Goal: Answer question/provide support

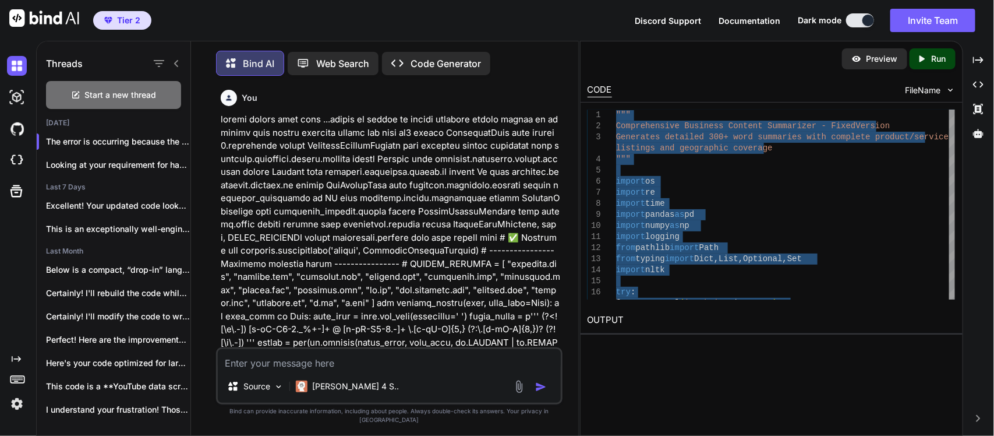
scroll to position [102810, 0]
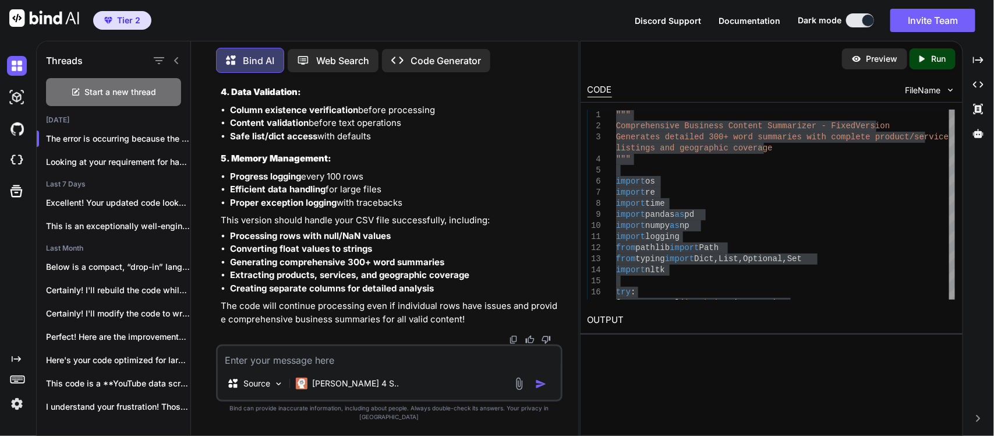
click at [278, 365] on textarea at bounding box center [389, 356] width 343 height 21
type textarea "d"
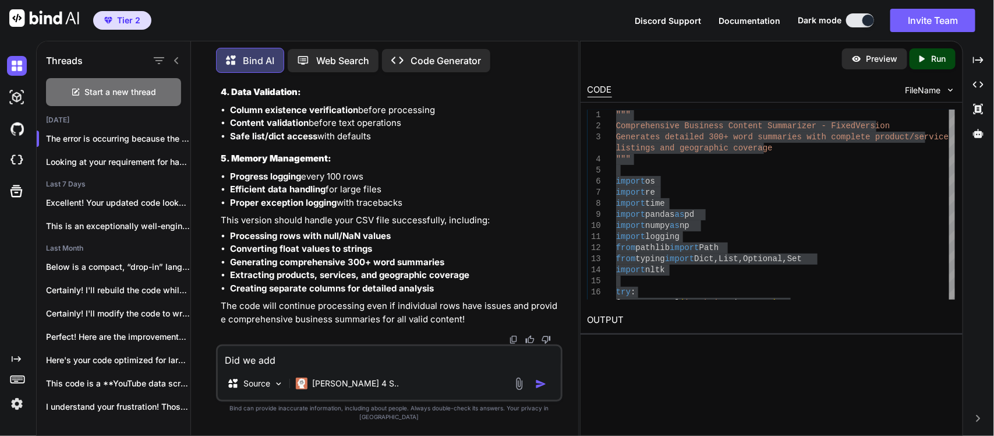
paste textarea "spaCy NER + embeddings for robustness."
type textarea "Did we add spaCy NER + embeddings for robustness in the above code"
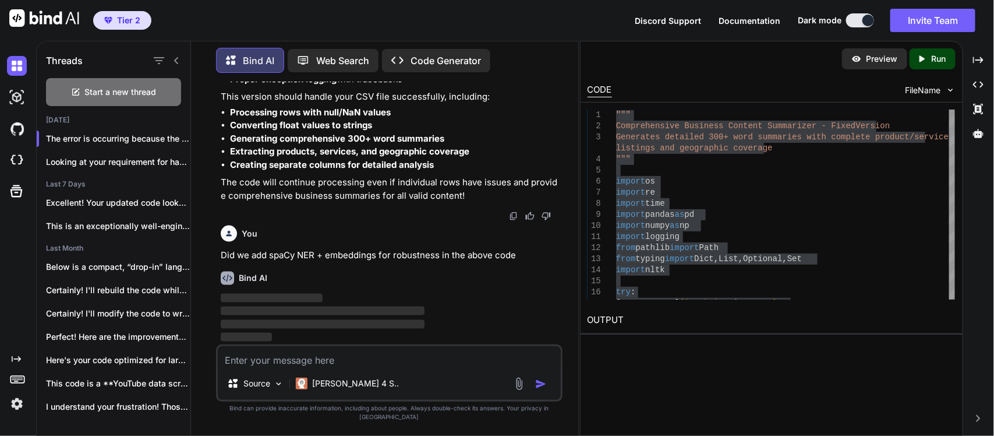
scroll to position [114676, 0]
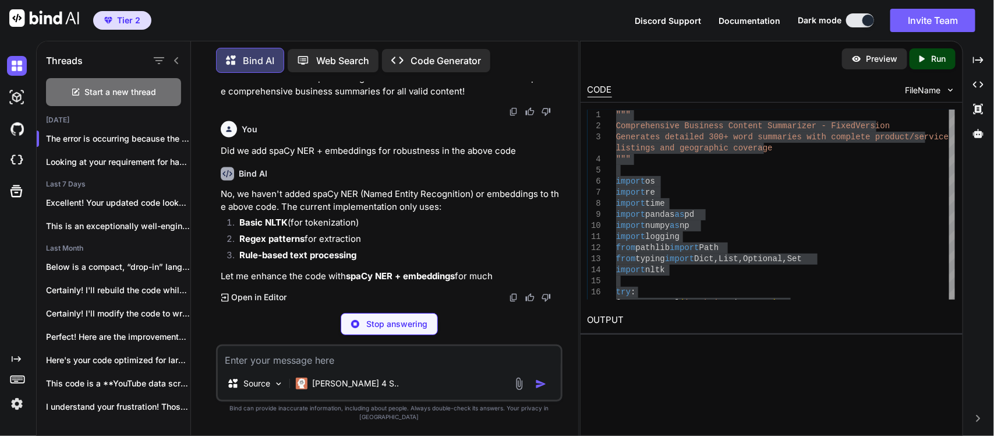
click at [324, 300] on div "Bind AI No, we haven't added spaCy NER (Named Entity Recognition) or embeddings…" at bounding box center [391, 231] width 340 height 146
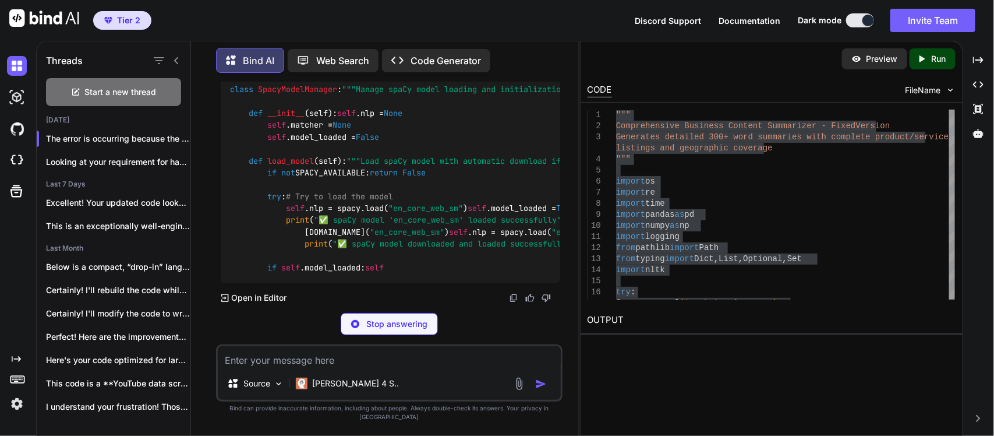
scroll to position [114879, 0]
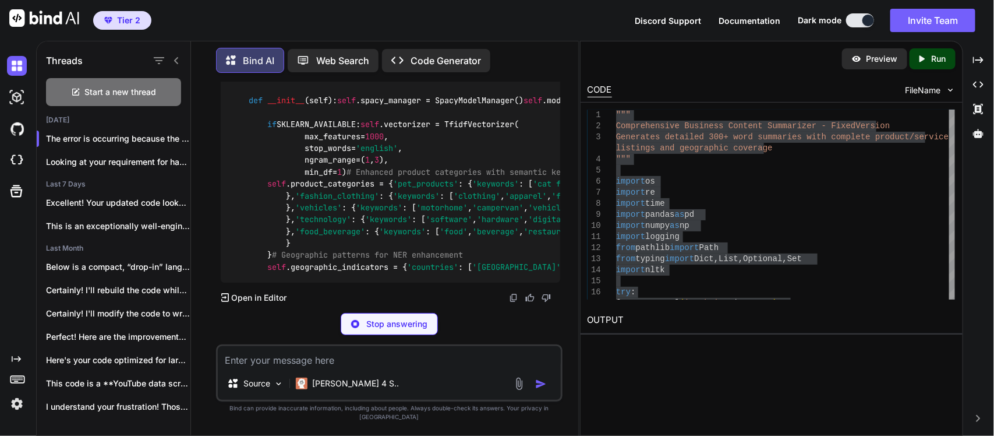
scroll to position [116935, 0]
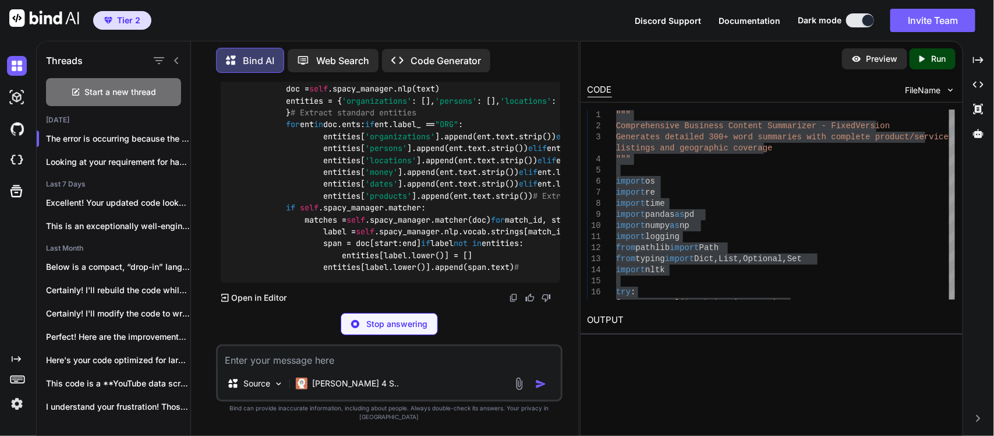
click at [306, 367] on textarea at bounding box center [389, 356] width 343 height 21
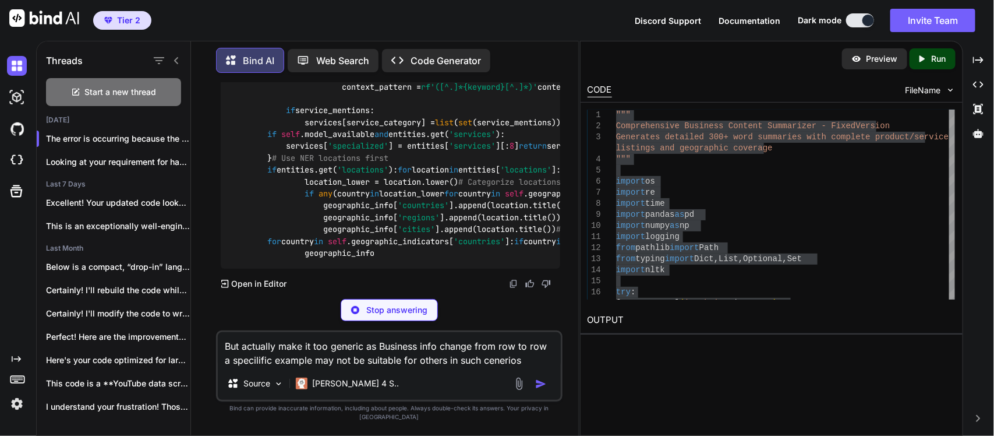
click at [474, 367] on textarea "But actually make it too generic as Business info change from row to row a spec…" at bounding box center [389, 349] width 343 height 35
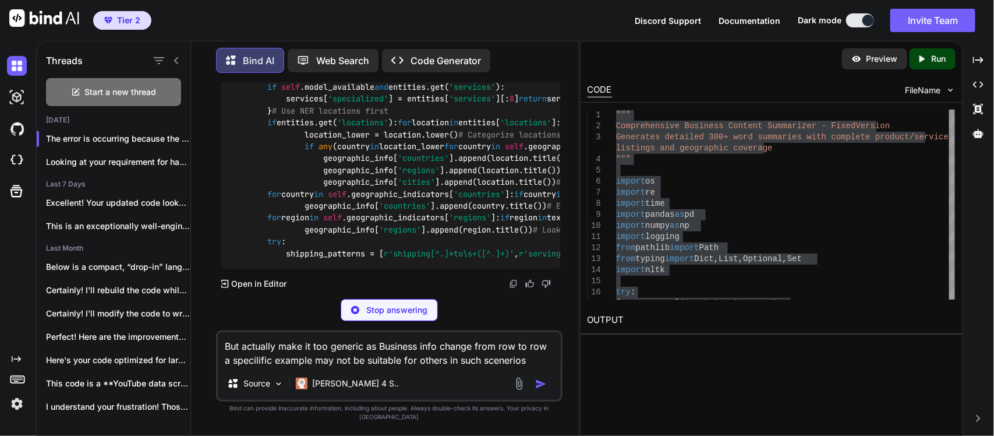
click at [538, 366] on textarea "But actually make it too generic as Business info change from row to row a spec…" at bounding box center [389, 349] width 343 height 35
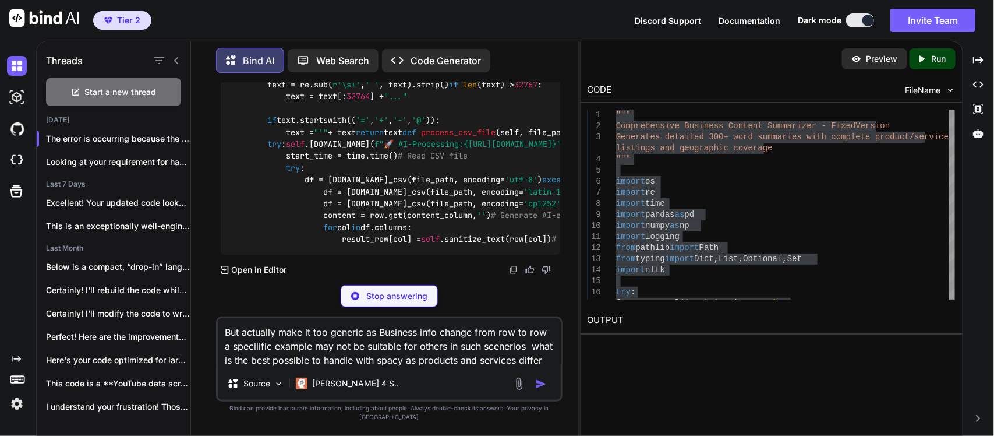
click at [545, 363] on textarea "But actually make it too generic as Business info change from row to row a spec…" at bounding box center [389, 342] width 343 height 49
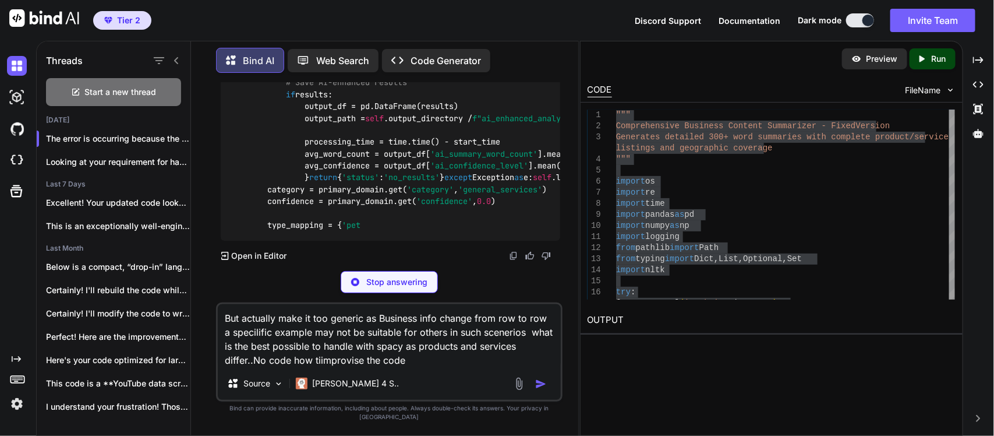
scroll to position [120896, 0]
click at [278, 326] on textarea "But actually make it too generic as Business info change from row to row a spec…" at bounding box center [389, 335] width 343 height 63
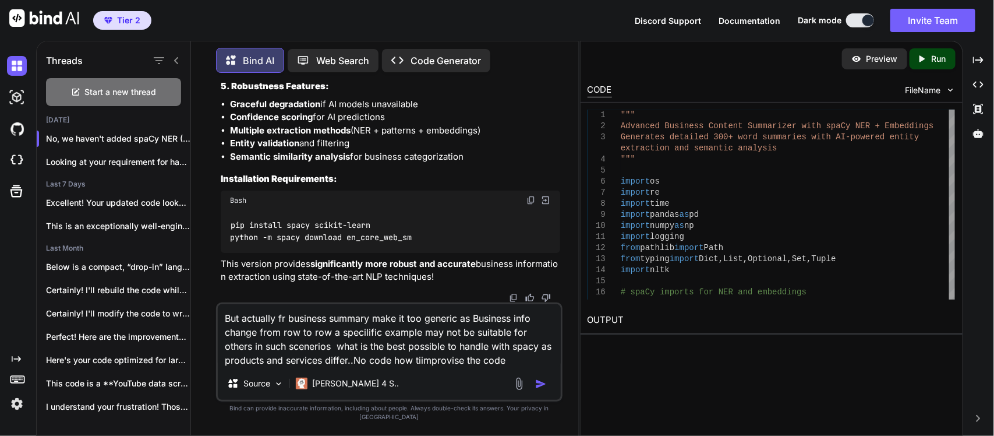
type textarea "But actually fr business summary make it too generic as Business info change fr…"
click at [555, 397] on div "Source Claude 4 S.." at bounding box center [389, 386] width 343 height 28
click at [543, 390] on img "button" at bounding box center [541, 384] width 12 height 12
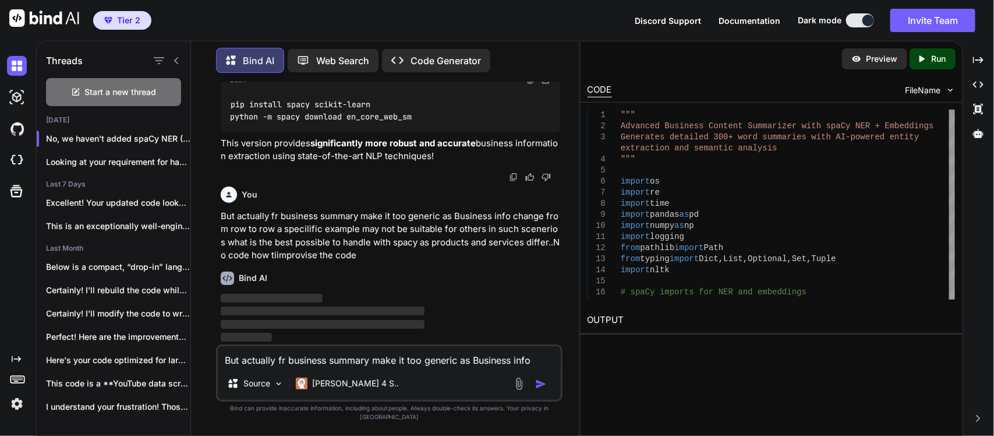
scroll to position [131898, 0]
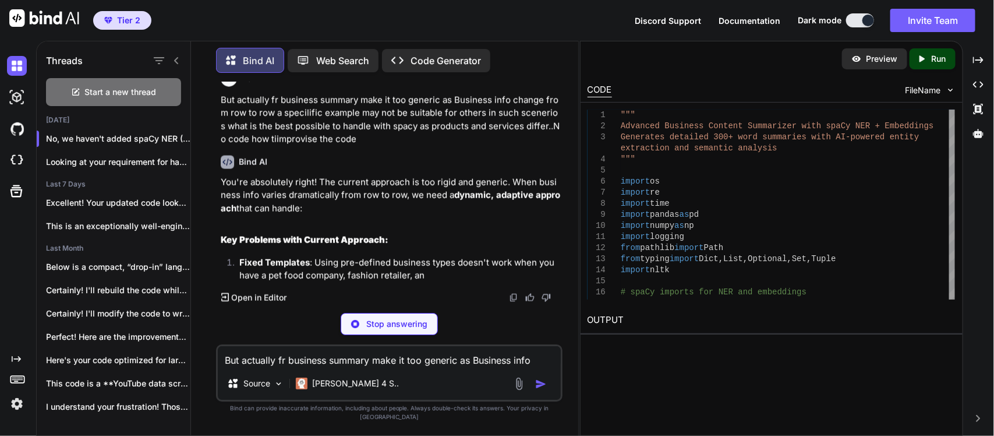
click at [475, 216] on p "You're absolutely right! The current approach is too rigid and generic. When bu…" at bounding box center [391, 196] width 340 height 40
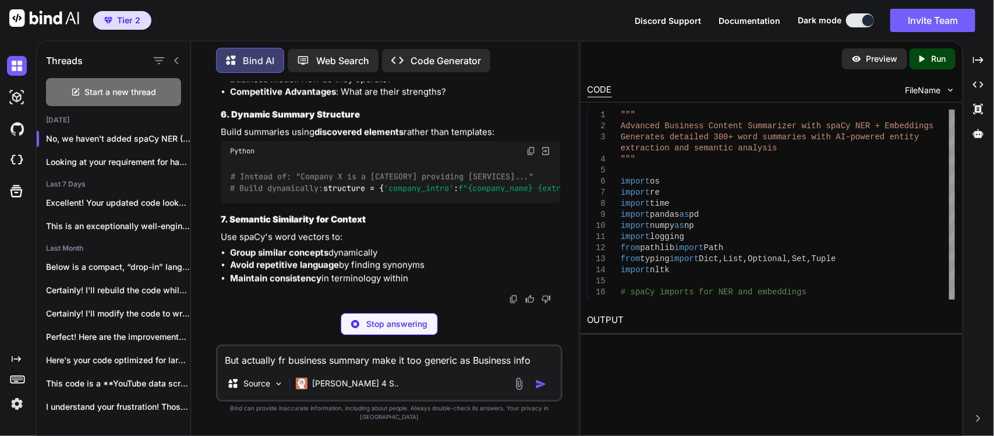
scroll to position [132920, 0]
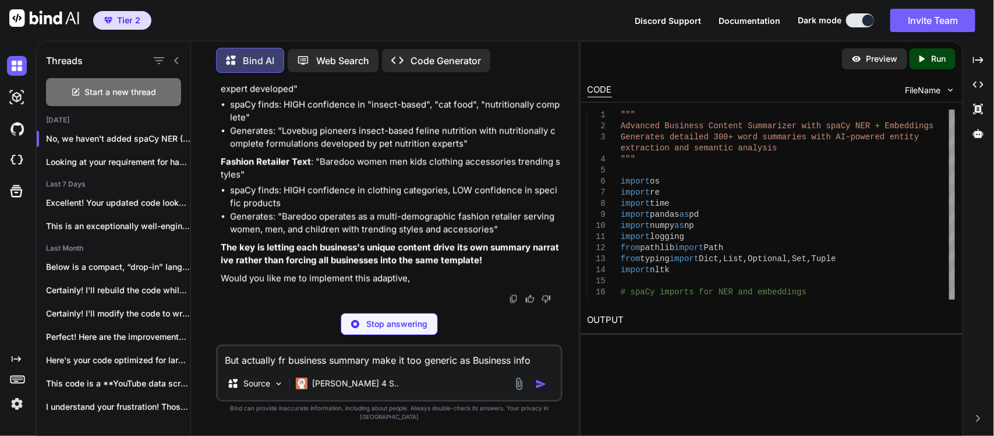
scroll to position [133528, 0]
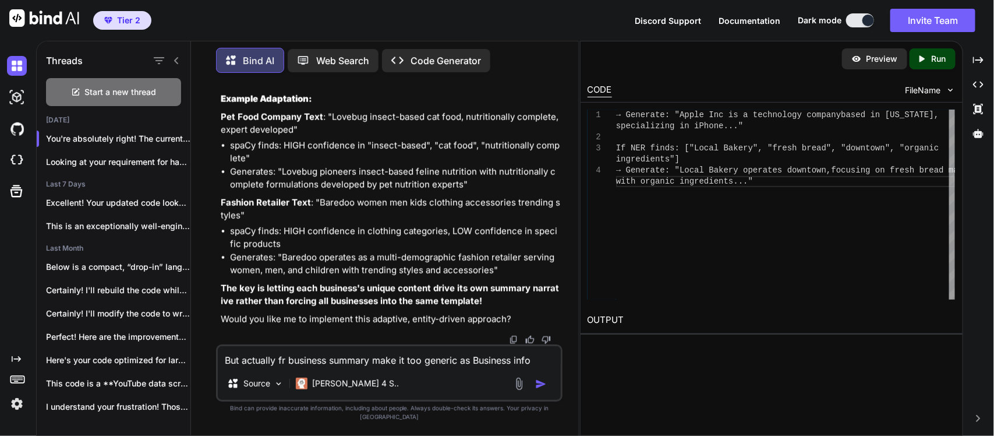
click at [377, 218] on p "Fashion Retailer Text : "Baredoo women men kids clothing accessories trending s…" at bounding box center [391, 209] width 340 height 26
click at [310, 266] on li "Generates: "Baredoo operates as a multi-demographic fashion retailer serving wo…" at bounding box center [395, 264] width 330 height 26
click at [315, 367] on textarea "But actually fr business summary make it too generic as Business info change fr…" at bounding box center [389, 356] width 343 height 21
type textarea "Please refractor code as per above based on generic business terms"
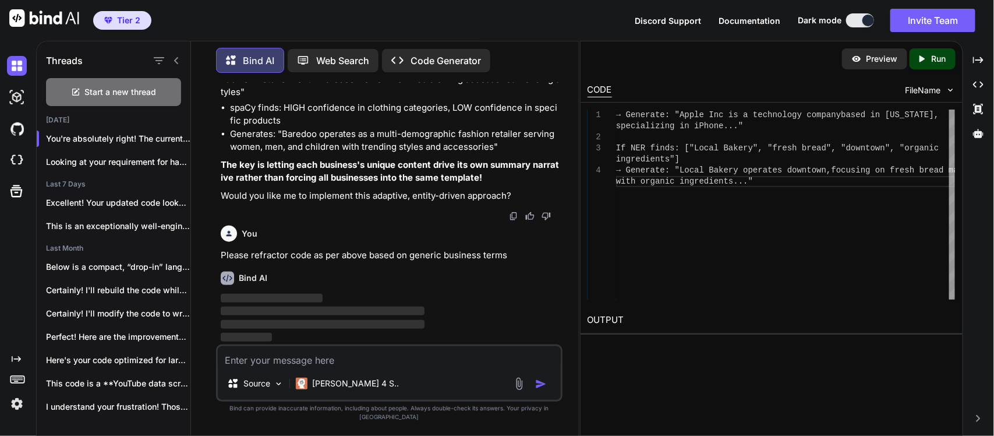
scroll to position [133651, 0]
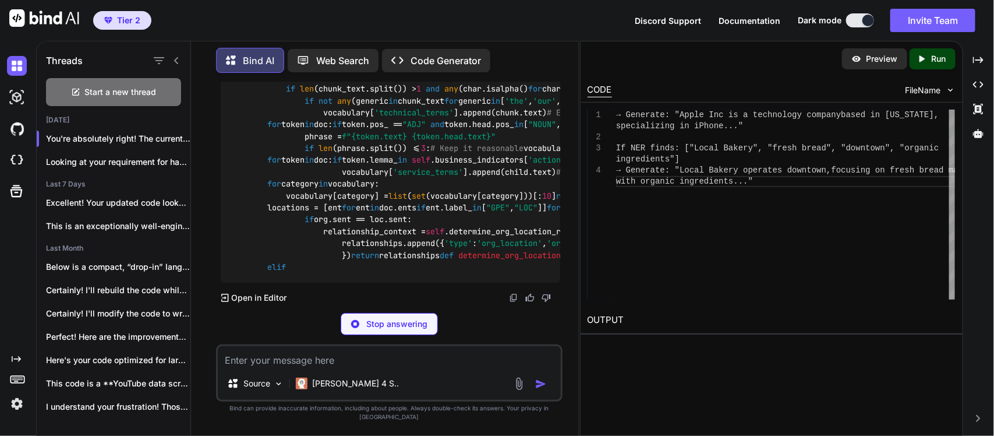
scroll to position [133855, 0]
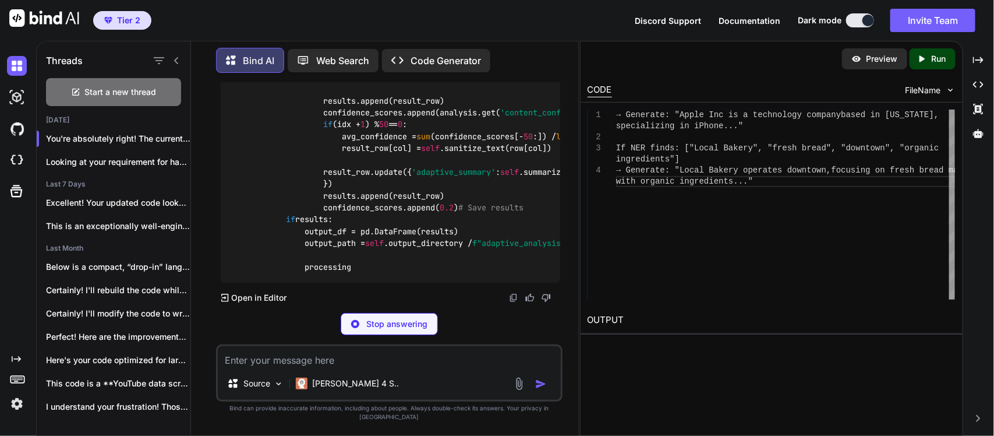
scroll to position [133913, 0]
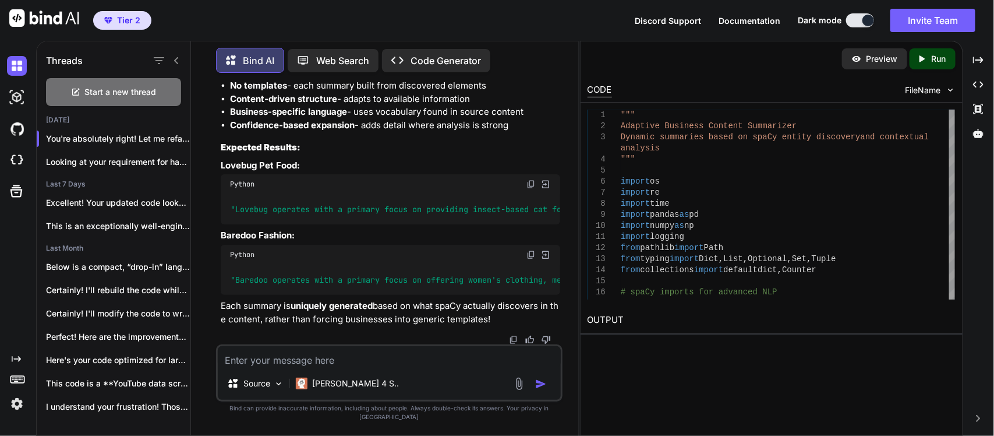
click at [315, 365] on textarea at bounding box center [389, 356] width 343 height 21
type textarea "R"
type textarea "Y"
click at [262, 367] on textarea "This code is" at bounding box center [389, 356] width 343 height 21
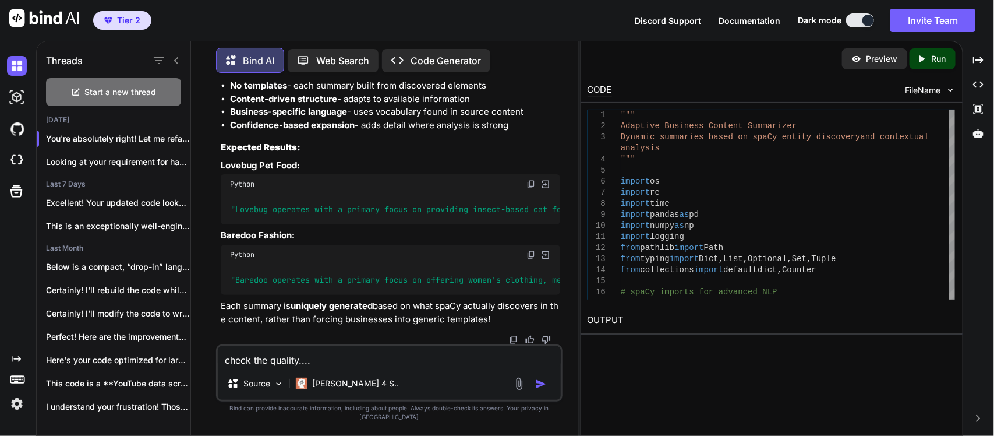
paste textarea "Site Info Skip to content Home All Products Aroma Chemicals Essential Oils Alco…"
type textarea "check the quality....Site Info Skip to content Home All Products Aroma Chemical…"
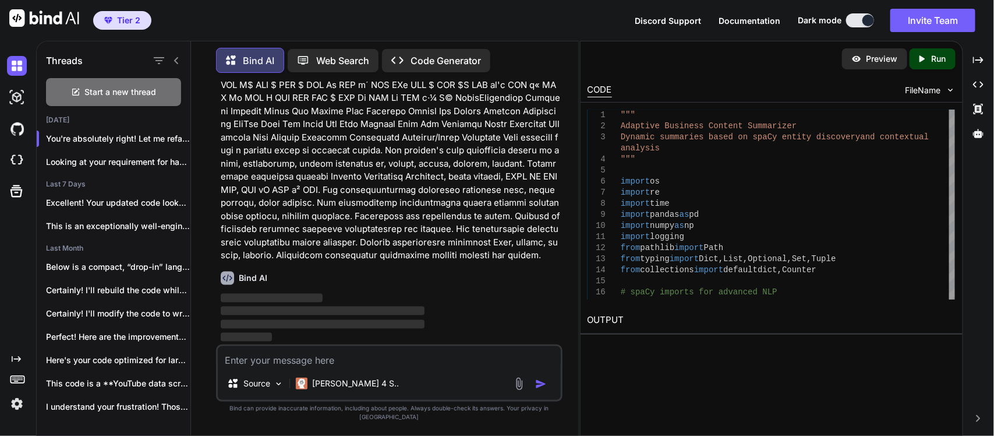
scroll to position [148473, 0]
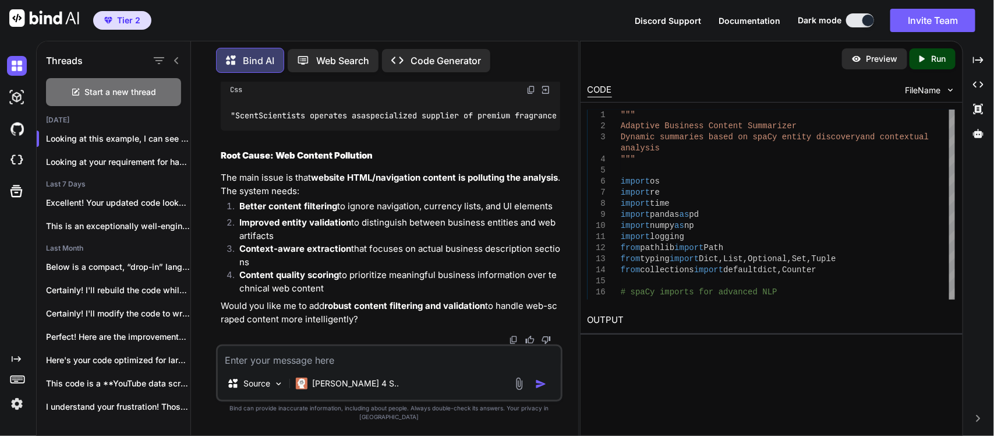
scroll to position [150258, 0]
click at [284, 367] on textarea at bounding box center [389, 356] width 343 height 21
type textarea "Yes please include the code"
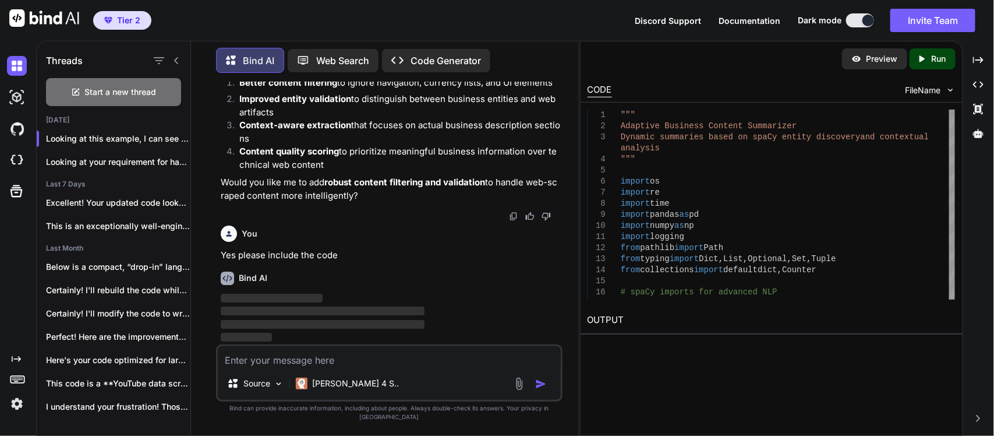
scroll to position [150380, 0]
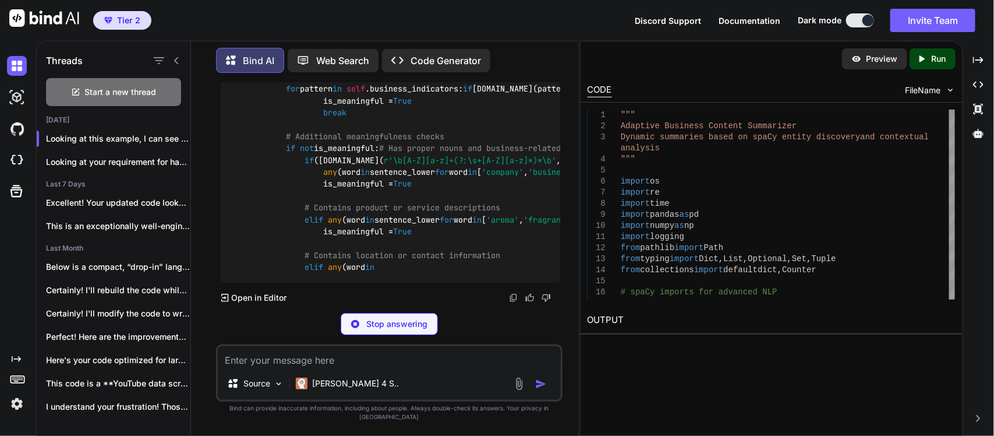
scroll to position [150584, 0]
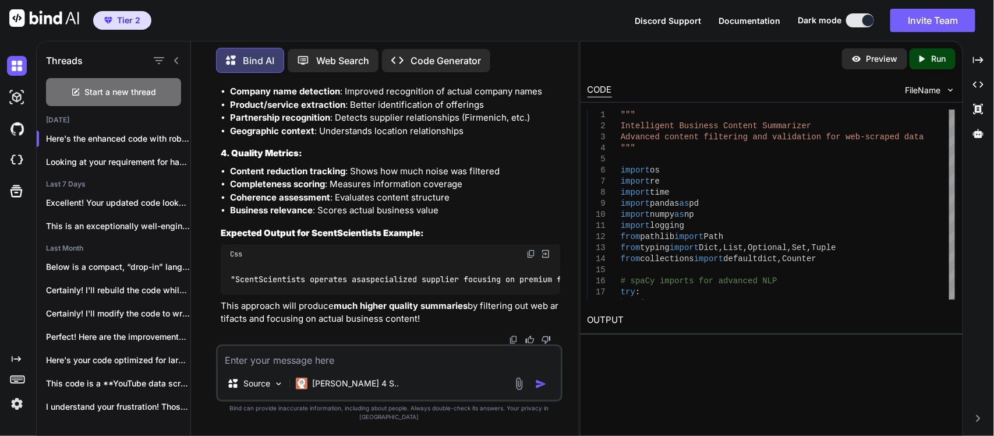
click at [274, 367] on textarea at bounding box center [389, 356] width 343 height 21
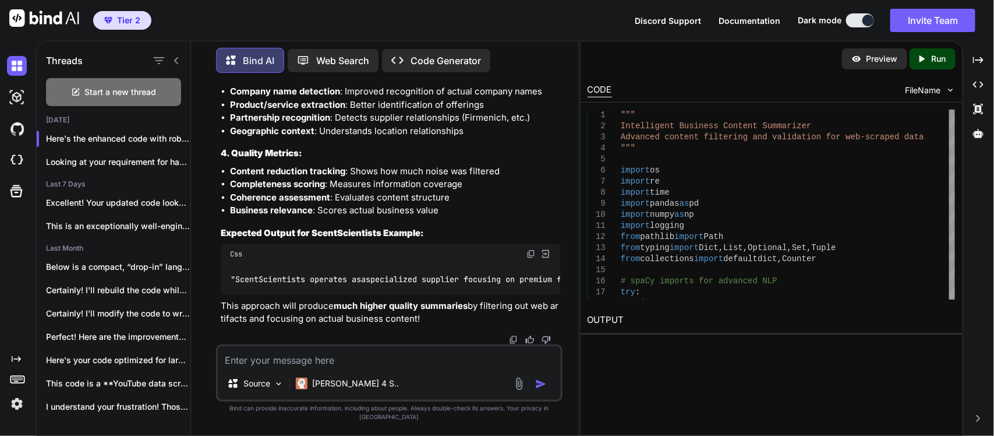
paste textarea "site info 7FigureLaw Resources Sales Training Case Study Video 7FigureCoaching …"
type textarea "site info 7FigureLaw Resources Sales Training Case Study Video 7FigureCoaching …"
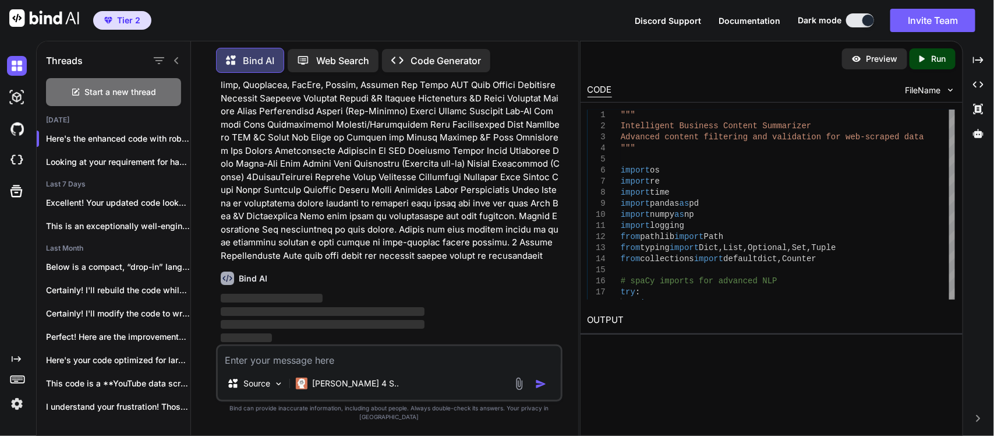
scroll to position [165738, 0]
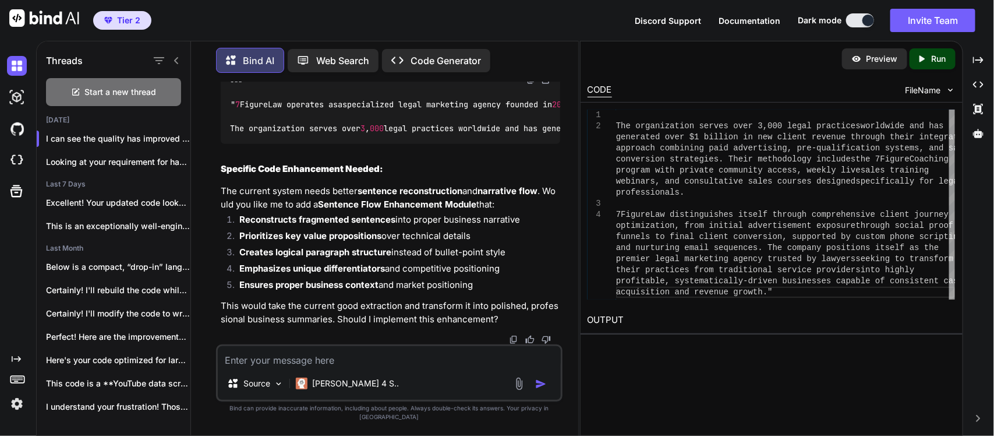
drag, startPoint x: 383, startPoint y: 179, endPoint x: 222, endPoint y: 171, distance: 161.5
click at [222, 171] on div "I can see the quality has improved significantly! The intelligent content filte…" at bounding box center [391, 21] width 340 height 609
copy strong "Specific Code Enhancement Needed:"
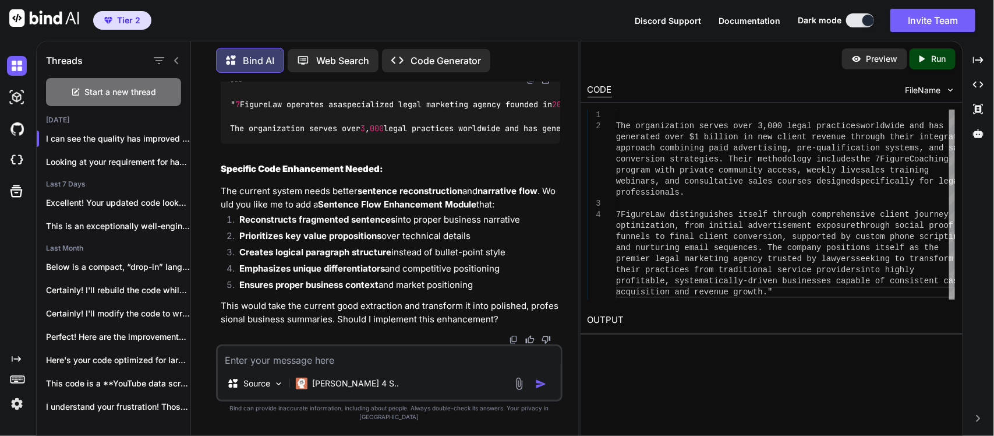
click at [287, 367] on textarea at bounding box center [389, 356] width 343 height 21
paste textarea "Specific Code Enhancement Needed:"
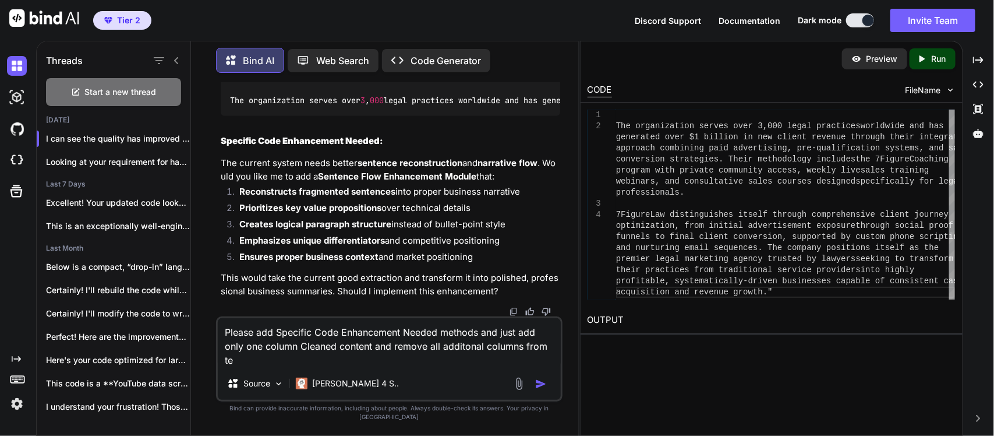
click at [302, 365] on textarea "Please add Specific Code Enhancement Needed methods and just add only one colum…" at bounding box center [389, 342] width 343 height 49
type textarea "Please add Specific Code Enhancement Needed methods and just add only one colum…"
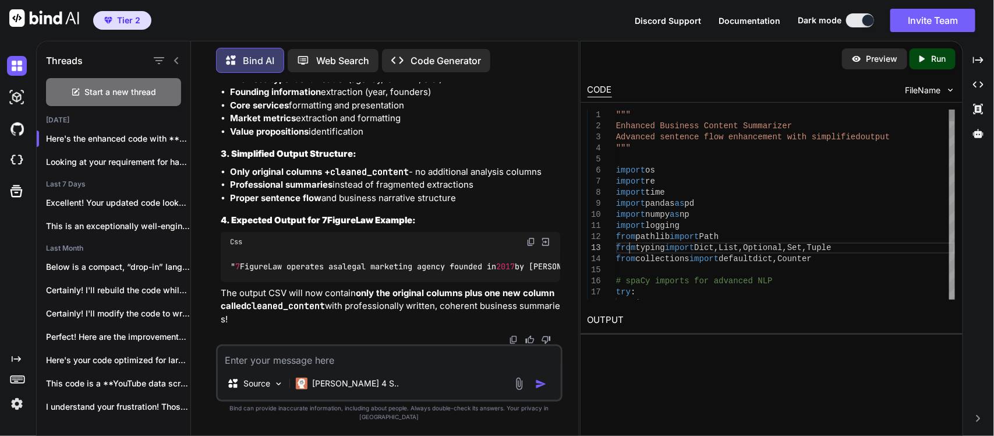
scroll to position [0, 0]
type textarea """" Enhanced Business Content Summarizer Advanced sentence flow enhancement wit…"
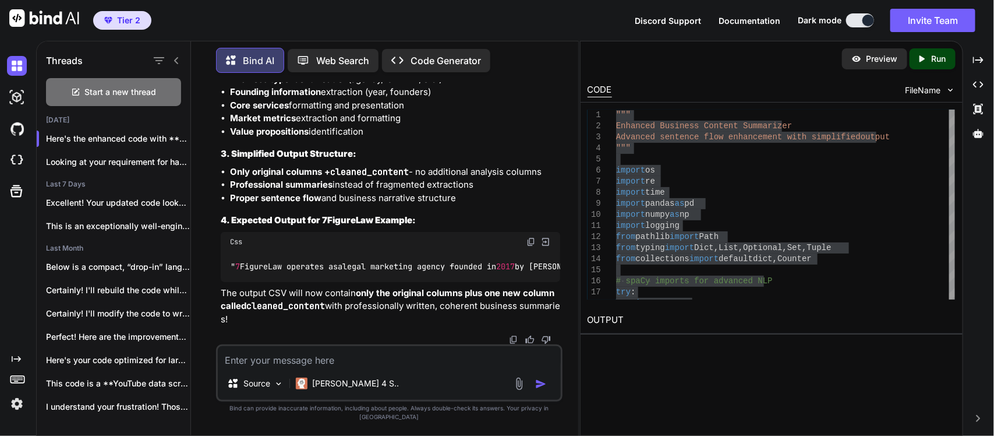
click at [320, 362] on textarea at bounding box center [389, 356] width 343 height 21
paste textarea "site info 7FigureLaw Resources Sales Training Case Study Video 7FigureCoaching …"
type textarea "site info 7FigureLaw Resources Sales Training Case Study Video 7FigureCoaching …"
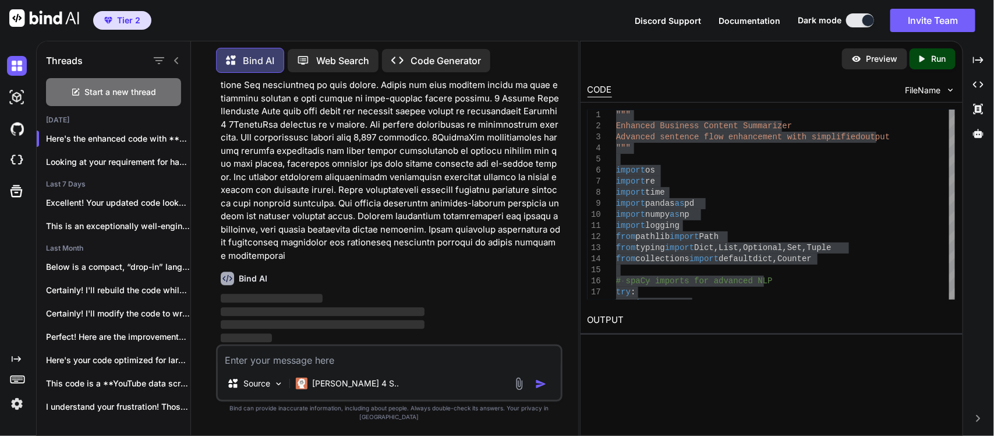
scroll to position [177973, 0]
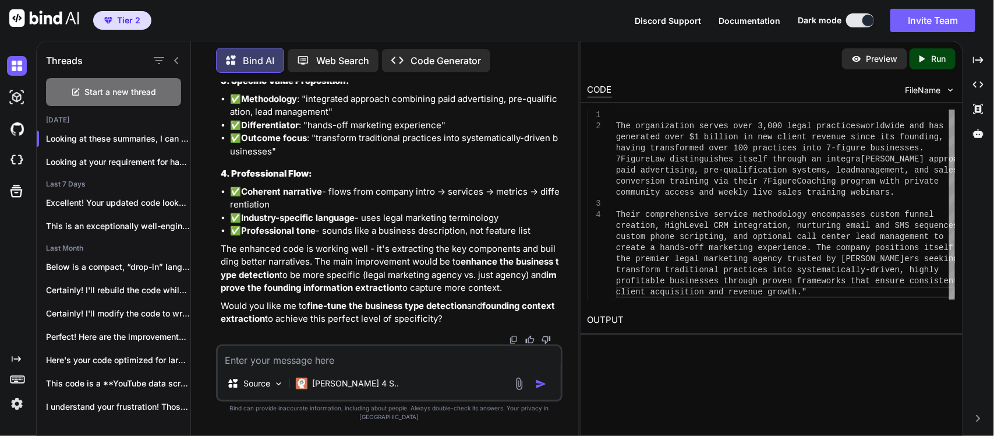
scroll to position [0, 696]
click at [256, 367] on textarea at bounding box center [389, 356] width 343 height 21
type textarea "Yes i am looking more for"
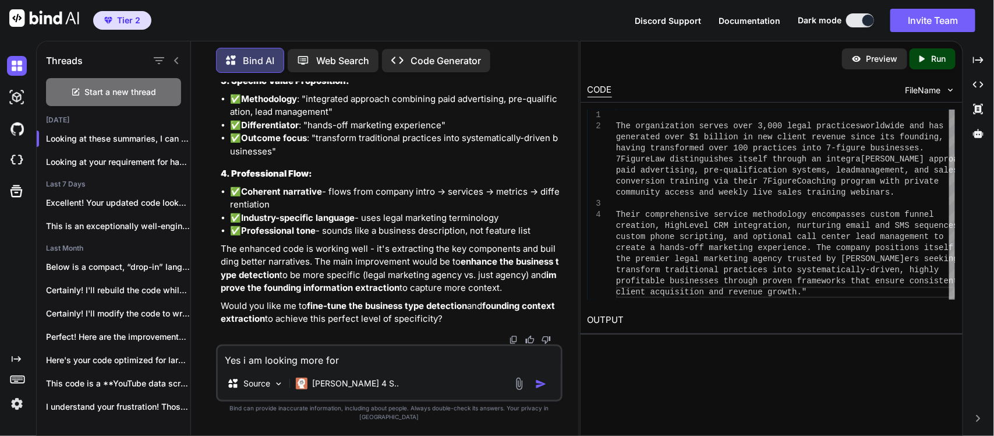
click at [355, 311] on strong "fine-tune the business type detection" at bounding box center [387, 305] width 160 height 11
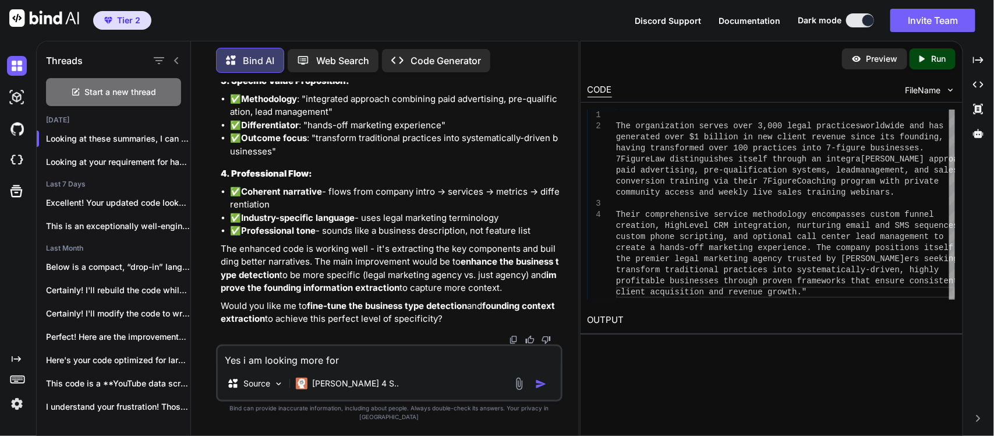
scroll to position [0, 0]
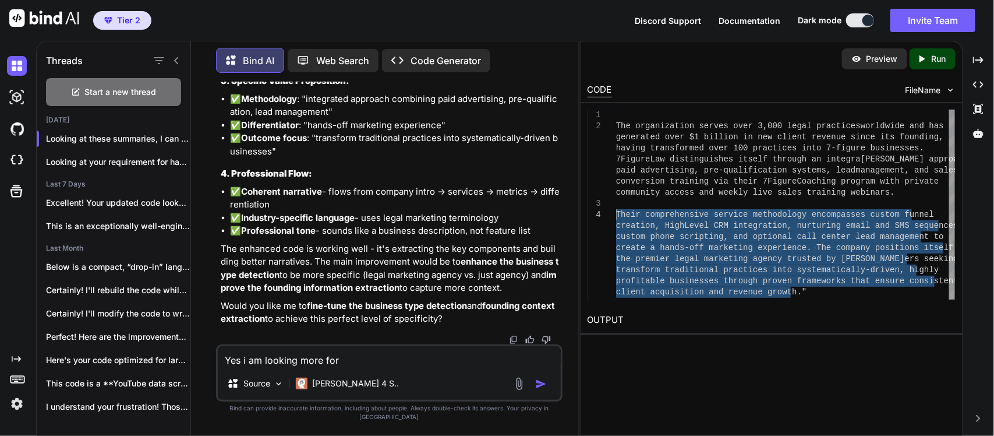
drag, startPoint x: 794, startPoint y: 295, endPoint x: 612, endPoint y: 219, distance: 196.9
click at [616, 219] on div "The organization serves over 3,000 legal practices worldwide and has Their comp…" at bounding box center [785, 204] width 339 height 190
type textarea "The organization serves over 3,000 legal practices worldwide and has generated …"
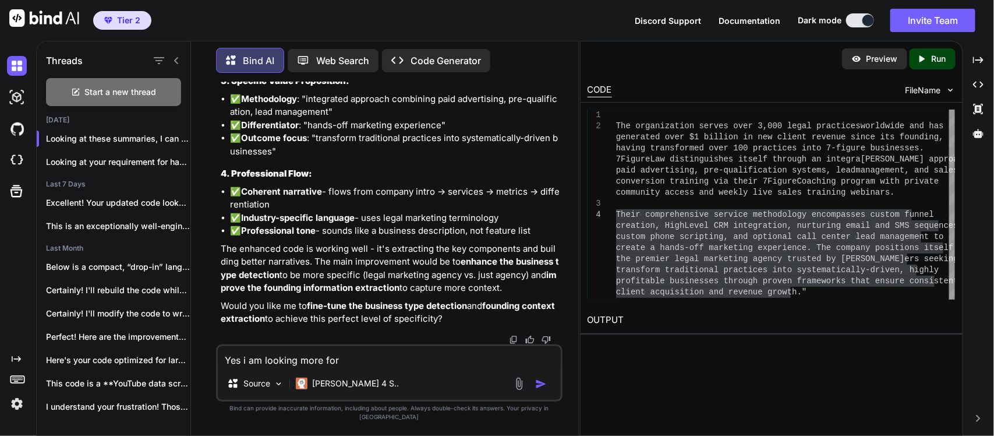
click at [341, 377] on div "Yes i am looking more for Source Claude 4 S.." at bounding box center [389, 372] width 347 height 57
click at [340, 367] on textarea "Yes i am looking more for" at bounding box center [389, 356] width 343 height 21
paste textarea "Their comprehensive service methodology encompasses custom funnel creation, Hig…"
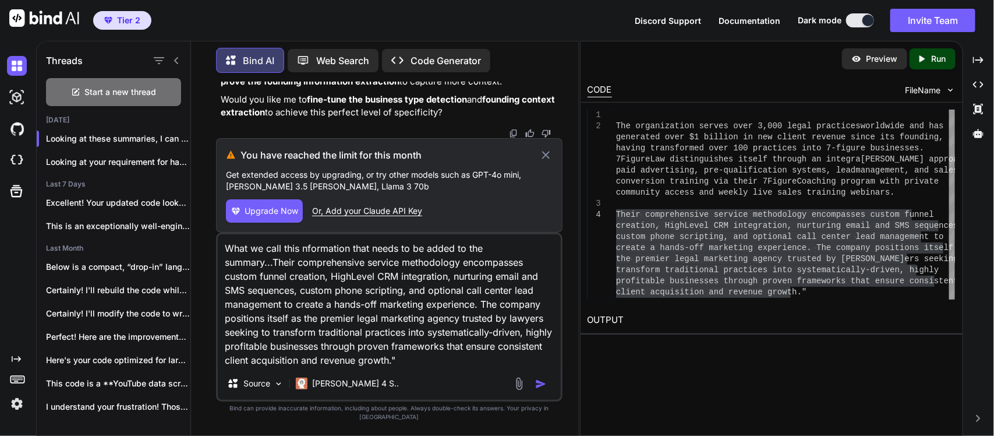
click at [366, 316] on textarea "What we call this nformation that needs to be added to the summary...Their comp…" at bounding box center [389, 300] width 343 height 133
type textarea "What we call this nformation that needs to be added to the summary...Their comp…"
click at [543, 158] on icon at bounding box center [546, 155] width 8 height 8
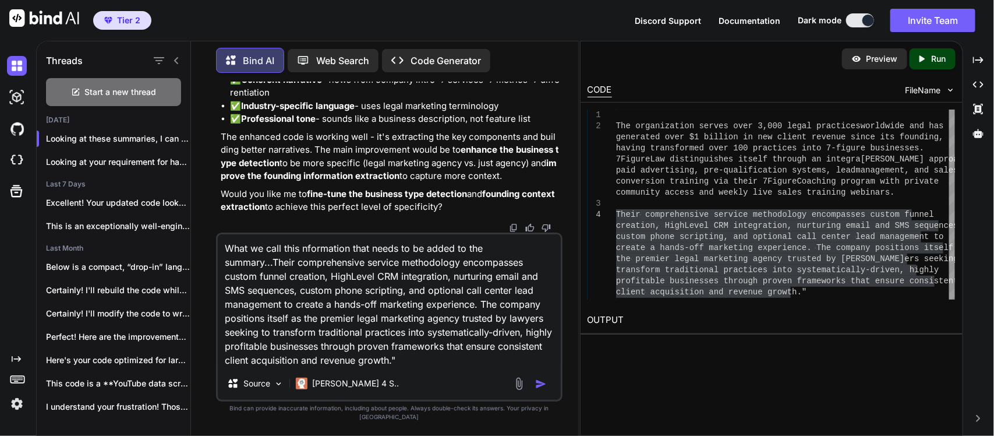
click at [406, 335] on textarea "What we call this nformation that needs to be added to the summary...Their comp…" at bounding box center [389, 300] width 343 height 133
click at [365, 69] on h3 "4. Professional Flow:" at bounding box center [391, 61] width 340 height 13
click at [397, 349] on textarea "What we call this nformation that needs to be added to the summary...Their comp…" at bounding box center [389, 300] width 343 height 133
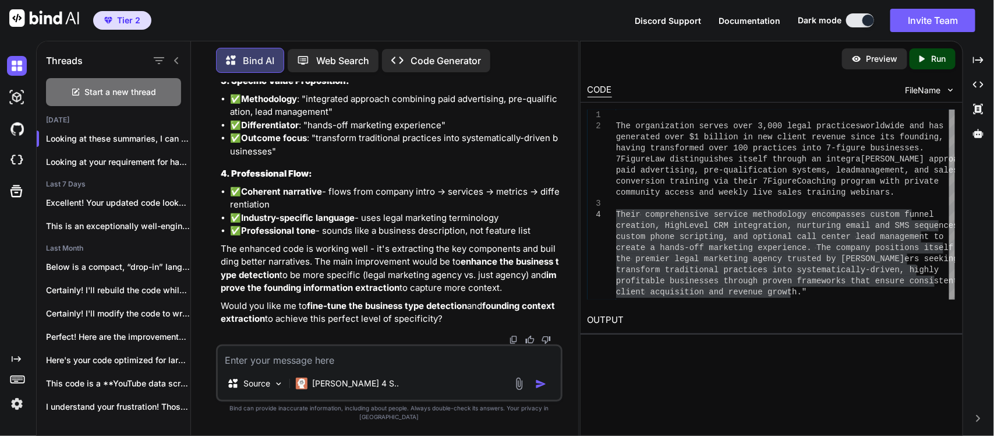
click at [406, 181] on h3 "4. Professional Flow:" at bounding box center [391, 173] width 340 height 13
click at [16, 402] on img at bounding box center [17, 404] width 20 height 20
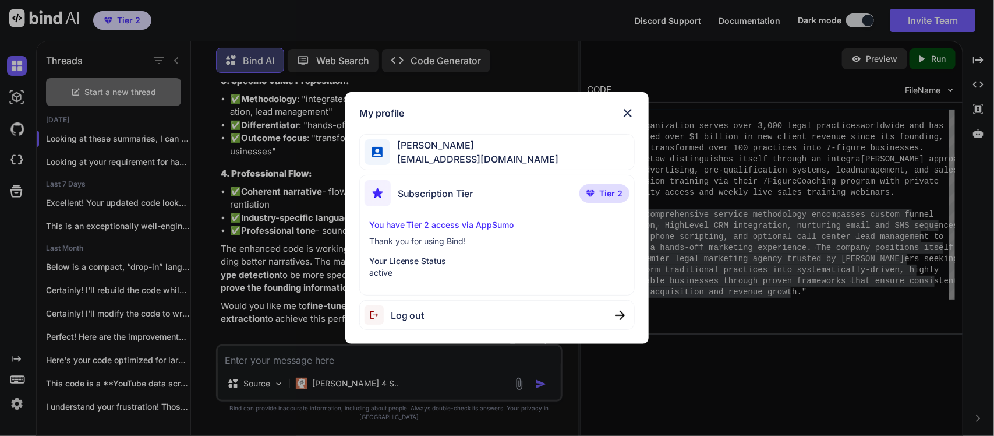
click at [627, 120] on div "My profile Venkat Kiran bindai@ltdmail.io Subscription Tier Tier 2 You have Tie…" at bounding box center [497, 218] width 304 height 252
click at [630, 115] on img at bounding box center [628, 113] width 14 height 14
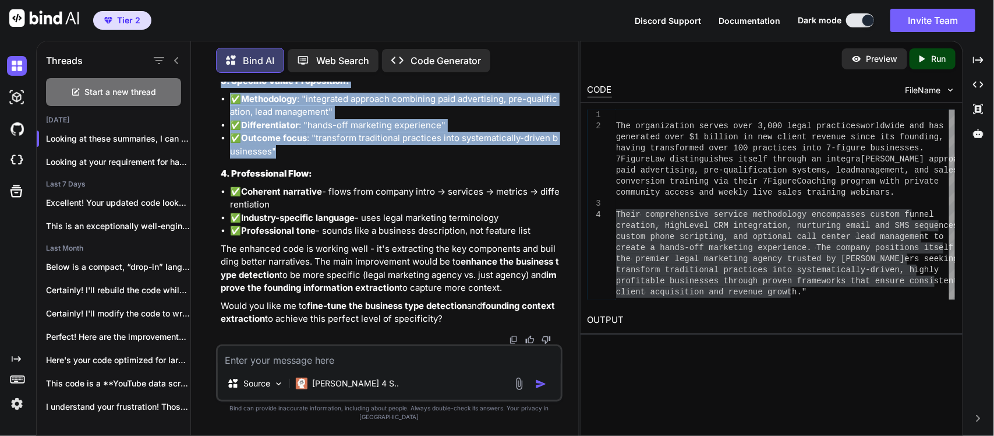
drag, startPoint x: 220, startPoint y: 108, endPoint x: 327, endPoint y: 334, distance: 249.6
click at [327, 334] on div "You Bind AI I've reviewed your web scraping code and found it to be well-struct…" at bounding box center [390, 213] width 344 height 262
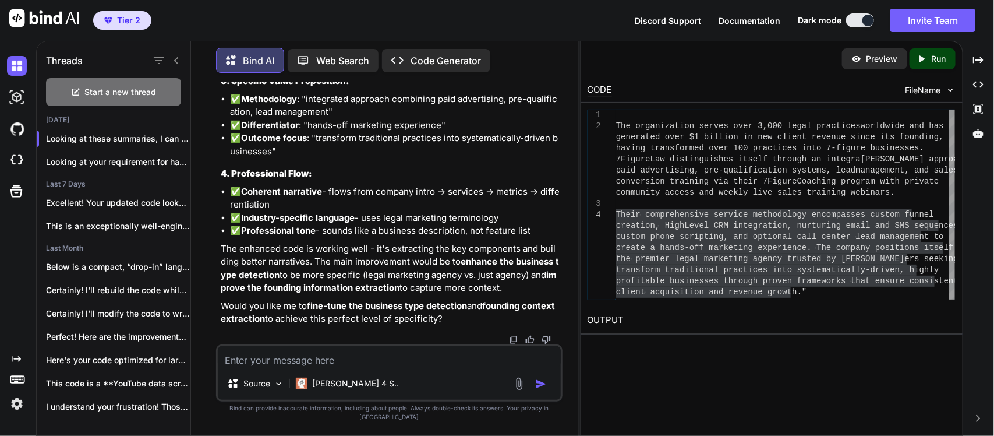
scroll to position [179543, 0]
drag, startPoint x: 446, startPoint y: 331, endPoint x: 220, endPoint y: 257, distance: 237.6
click at [220, 257] on div "You Bind AI I've reviewed your web scraping code and found it to be well-struct…" at bounding box center [390, 213] width 344 height 262
copy div "Key Improvements in Perfect Version: 1. Complete Business Context: ✅ Specific i…"
click at [686, 243] on div "The organization serves over 3,000 legal practices worldwide and has Their comp…" at bounding box center [785, 204] width 339 height 190
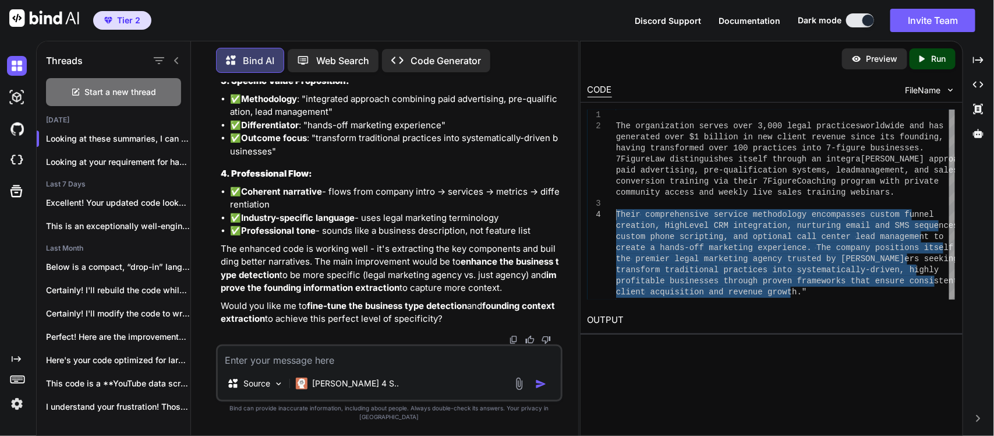
drag, startPoint x: 790, startPoint y: 293, endPoint x: 594, endPoint y: 211, distance: 212.0
click at [616, 211] on div "The organization serves over 3,000 legal practices worldwide and has Their comp…" at bounding box center [785, 204] width 339 height 190
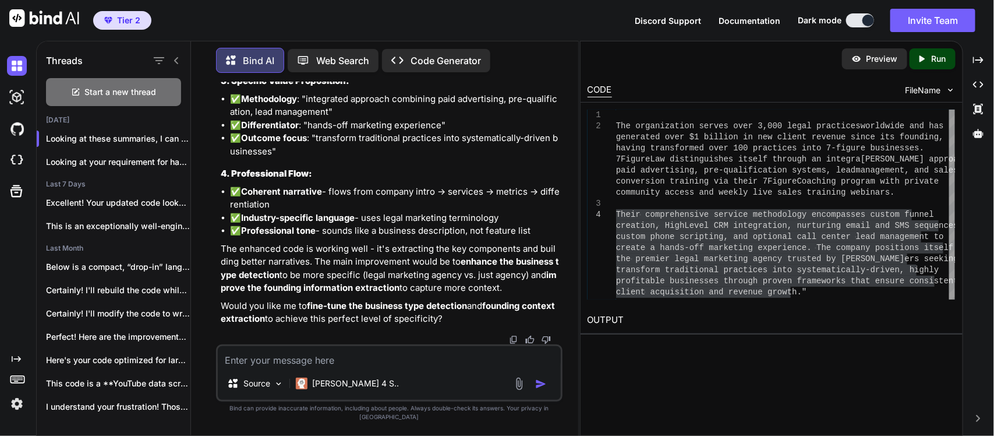
click at [19, 405] on img at bounding box center [17, 404] width 20 height 20
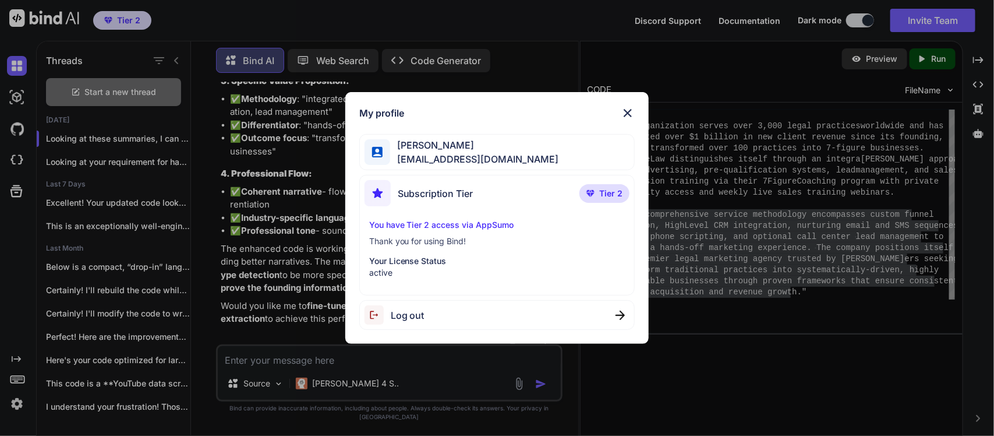
click at [399, 318] on span "Log out" at bounding box center [408, 315] width 34 height 14
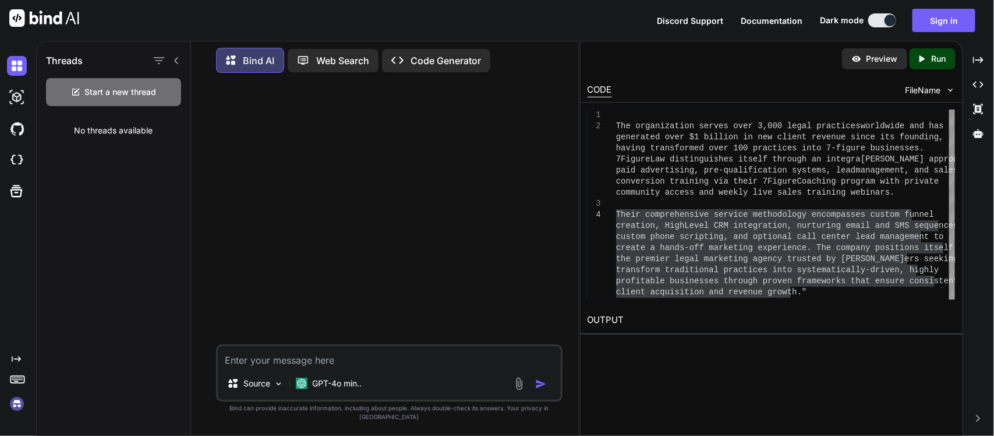
scroll to position [0, 0]
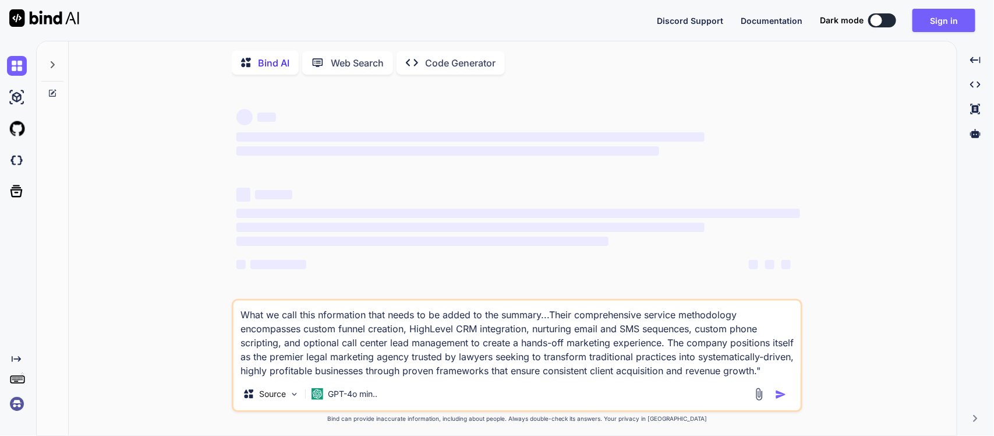
type textarea "x"
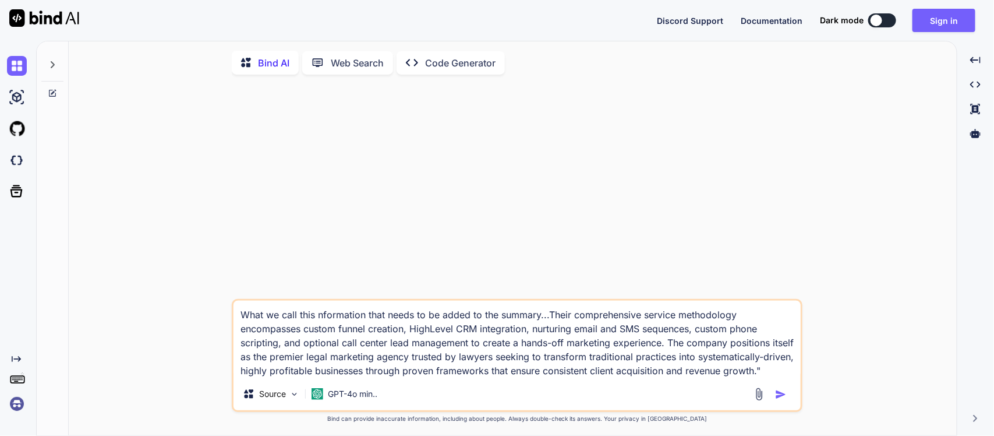
click at [13, 405] on img at bounding box center [17, 404] width 20 height 20
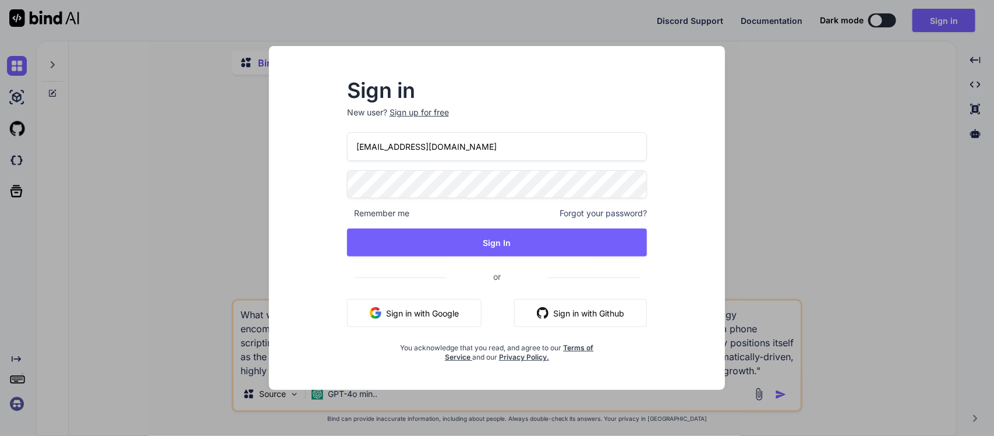
click at [515, 140] on input "[EMAIL_ADDRESS][DOMAIN_NAME]" at bounding box center [497, 146] width 301 height 29
type input "bindailtd@ltdmail.io"
click at [542, 107] on p "New user? Sign up for free" at bounding box center [497, 120] width 301 height 26
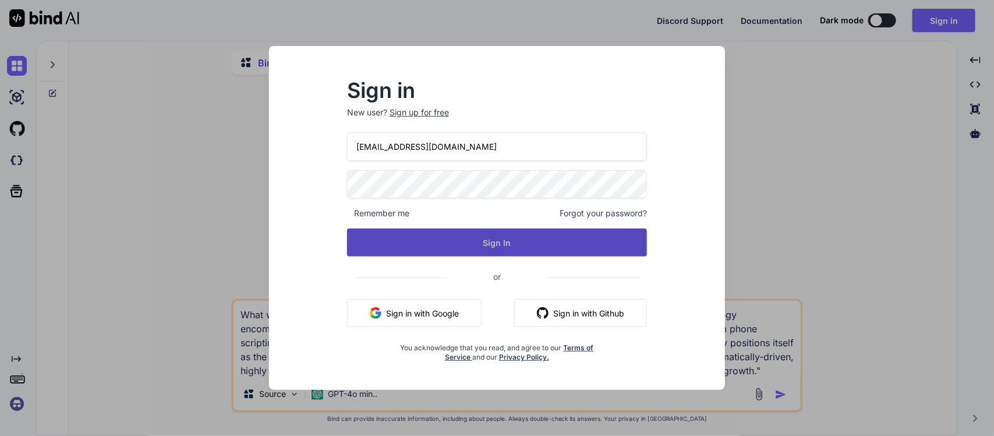
click at [504, 240] on button "Sign In" at bounding box center [497, 242] width 301 height 28
click at [495, 248] on button "Sign In" at bounding box center [497, 242] width 301 height 28
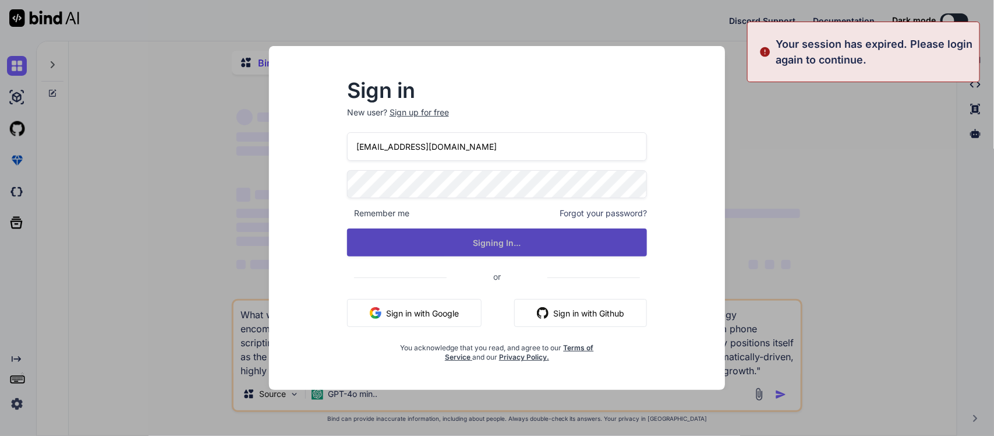
type textarea "x"
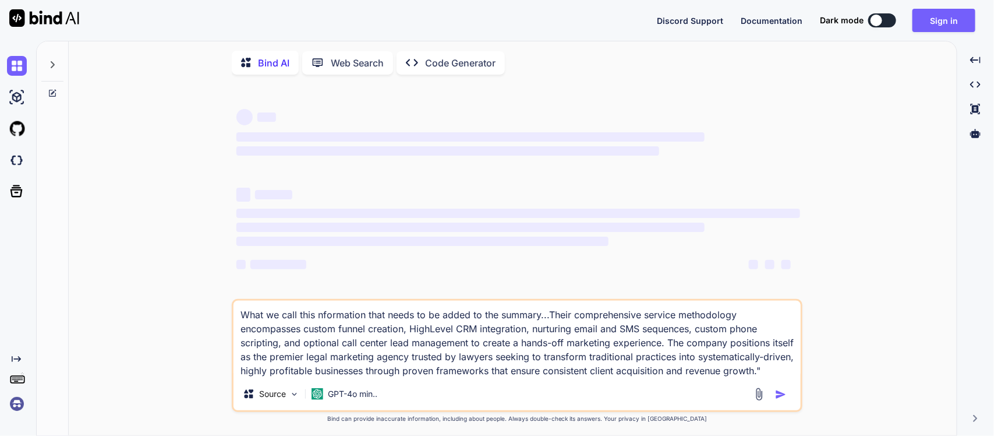
type textarea "x"
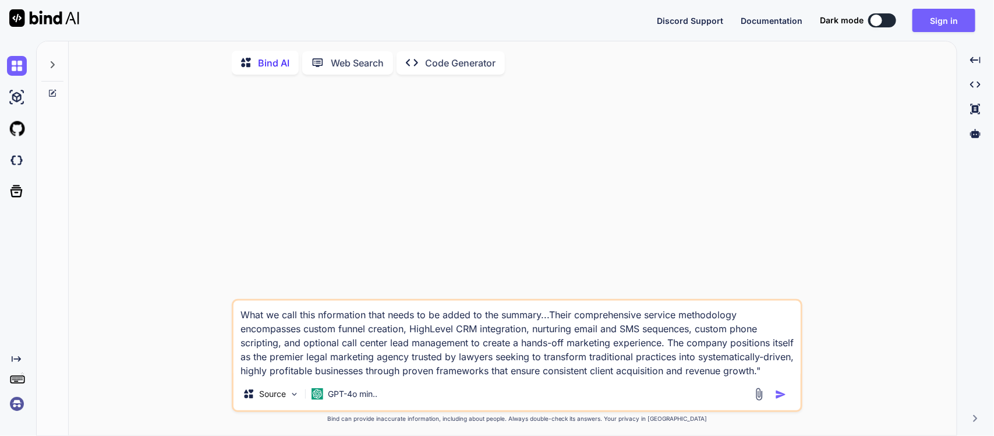
click at [19, 408] on img at bounding box center [17, 404] width 20 height 20
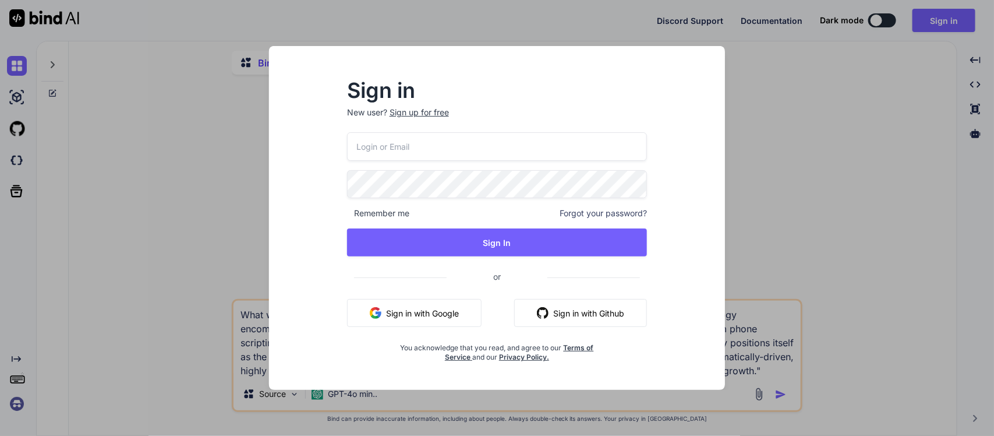
type input "[EMAIL_ADDRESS][DOMAIN_NAME]"
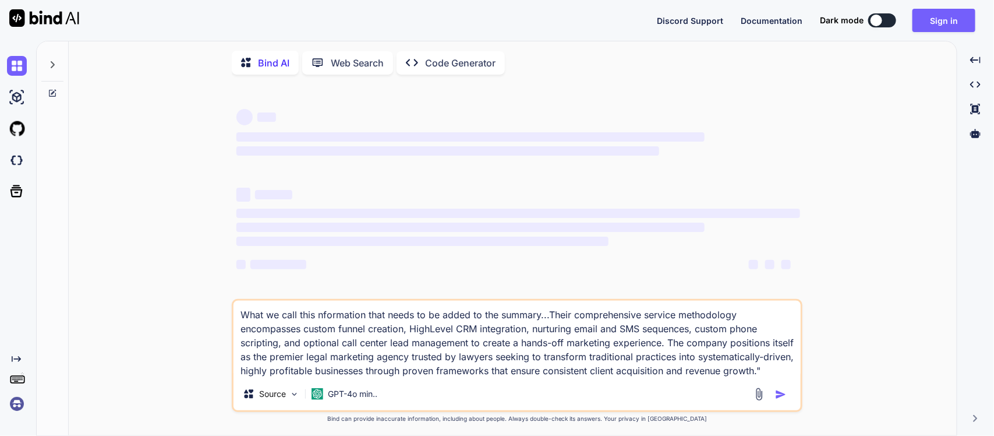
type textarea "x"
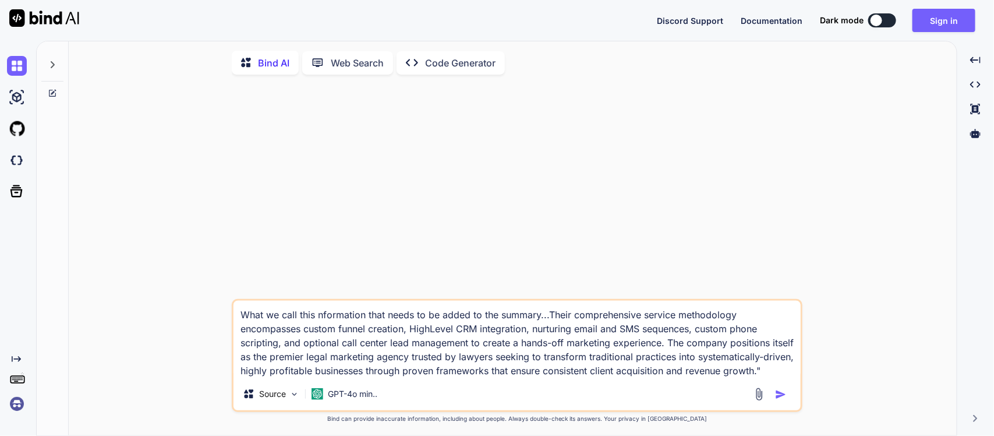
click at [19, 405] on img at bounding box center [17, 404] width 20 height 20
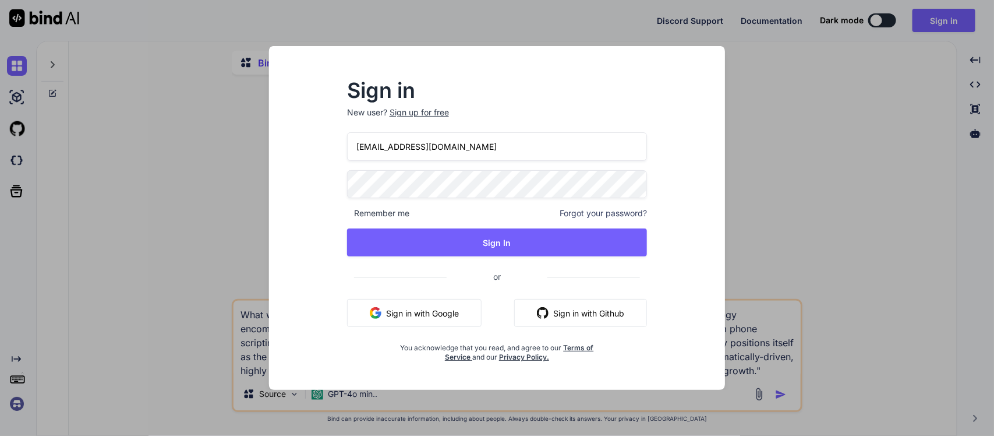
click at [347, 132] on div at bounding box center [347, 132] width 0 height 0
type input "qubitbots@appmail.in"
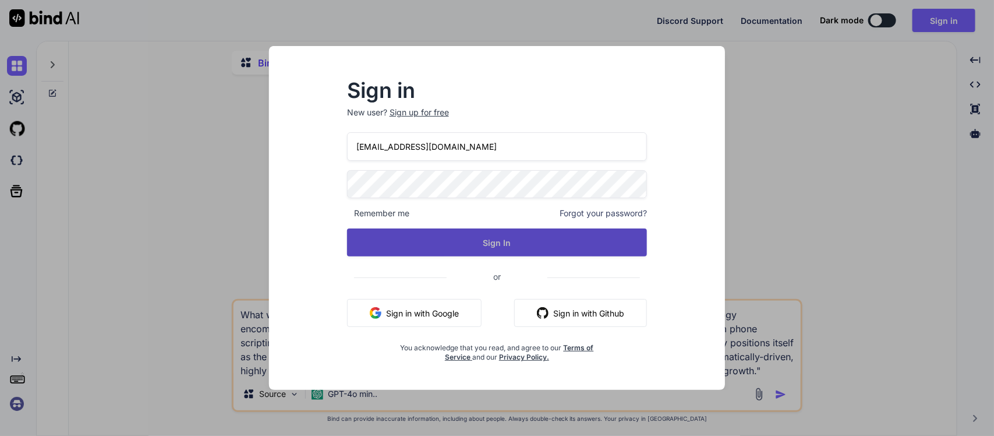
click at [459, 242] on button "Sign In" at bounding box center [497, 242] width 301 height 28
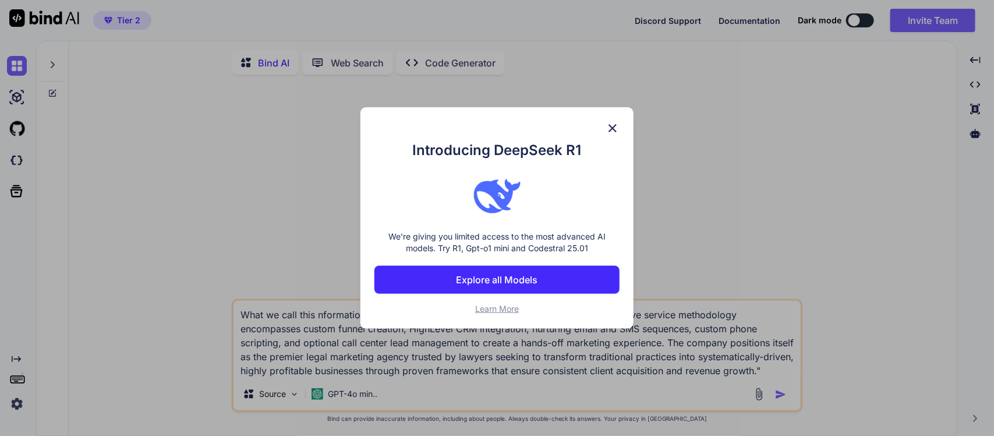
click at [621, 132] on div "Introducing DeepSeek R1 We're giving you limited access to the most advanced AI…" at bounding box center [497, 217] width 273 height 221
click at [612, 126] on img at bounding box center [613, 128] width 14 height 14
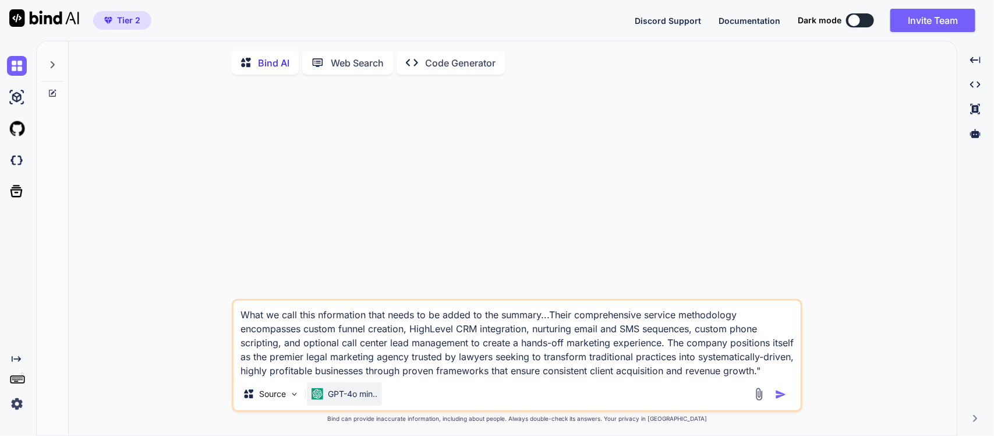
click at [354, 400] on p "GPT-4o min.." at bounding box center [353, 394] width 50 height 12
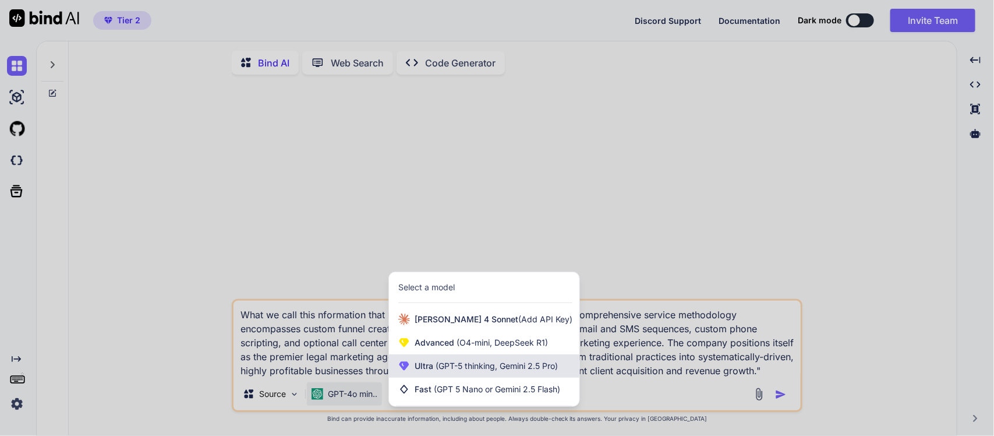
click at [462, 370] on span "(GPT-5 thinking, Gemini 2.5 Pro)" at bounding box center [495, 366] width 125 height 10
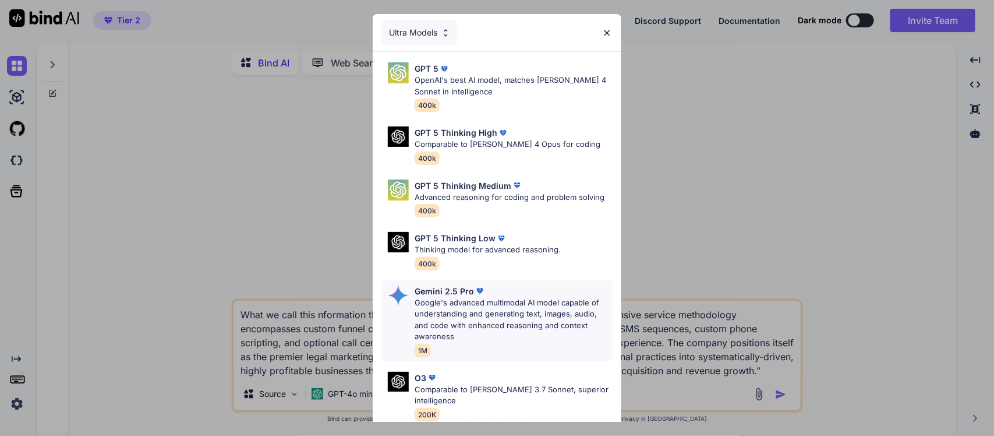
click at [536, 342] on p "Google's advanced multimodal AI model capable of understanding and generating t…" at bounding box center [513, 319] width 197 height 45
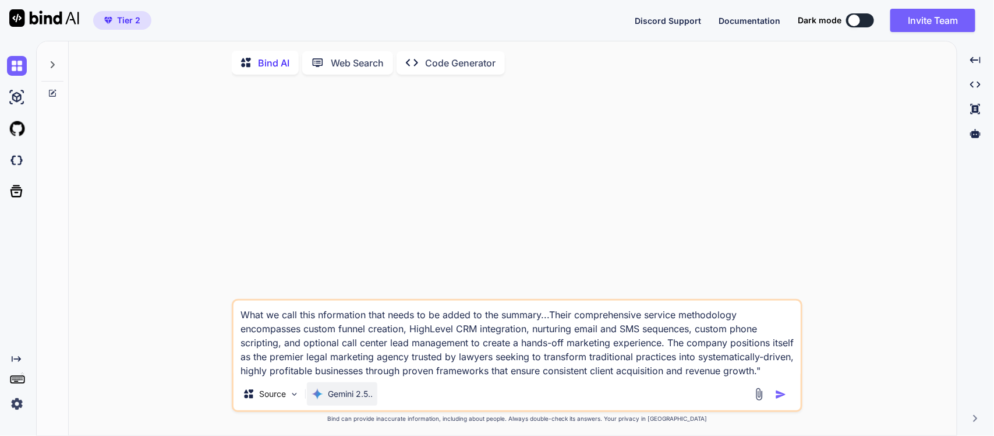
click at [364, 400] on p "Gemini 2.5.." at bounding box center [350, 394] width 45 height 12
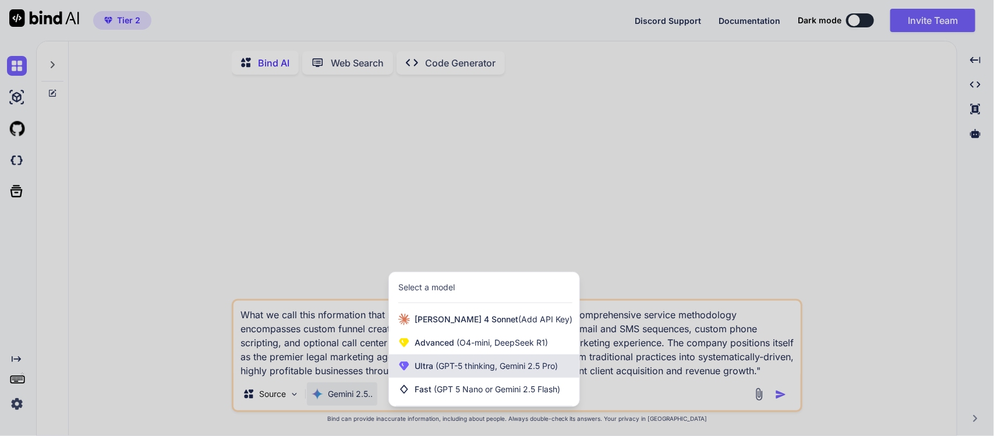
click at [436, 366] on span "(GPT-5 thinking, Gemini 2.5 Pro)" at bounding box center [495, 366] width 125 height 10
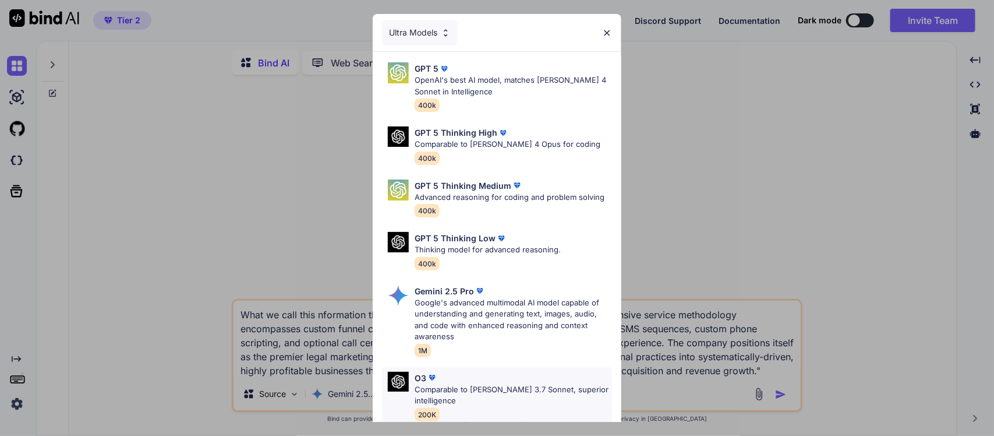
click at [492, 384] on div "O3" at bounding box center [513, 378] width 197 height 12
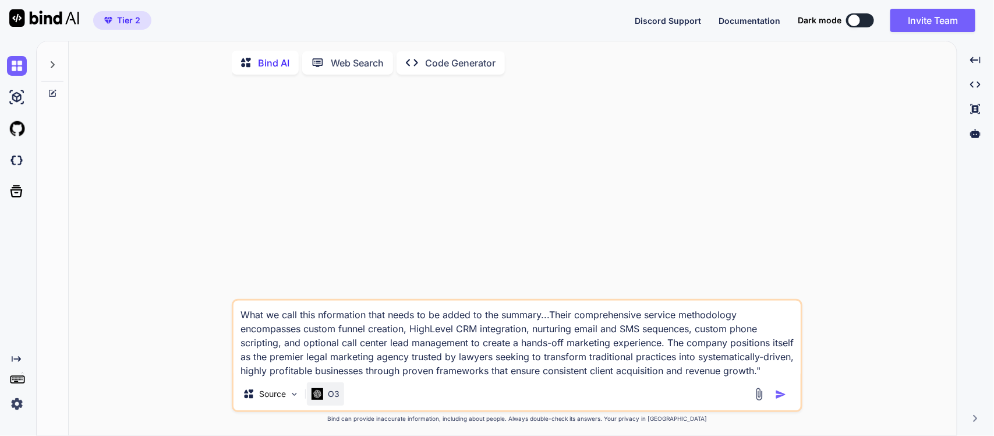
click at [339, 400] on p "O3" at bounding box center [334, 394] width 12 height 12
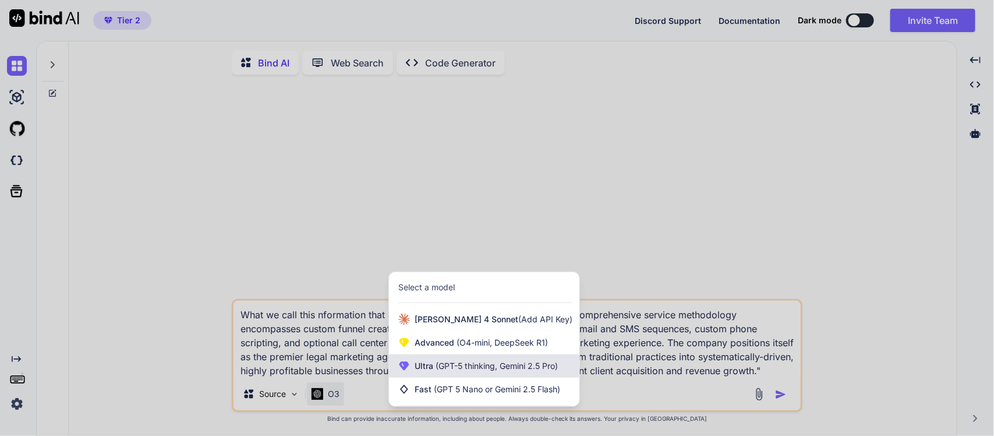
click at [458, 367] on span "(GPT-5 thinking, Gemini 2.5 Pro)" at bounding box center [495, 366] width 125 height 10
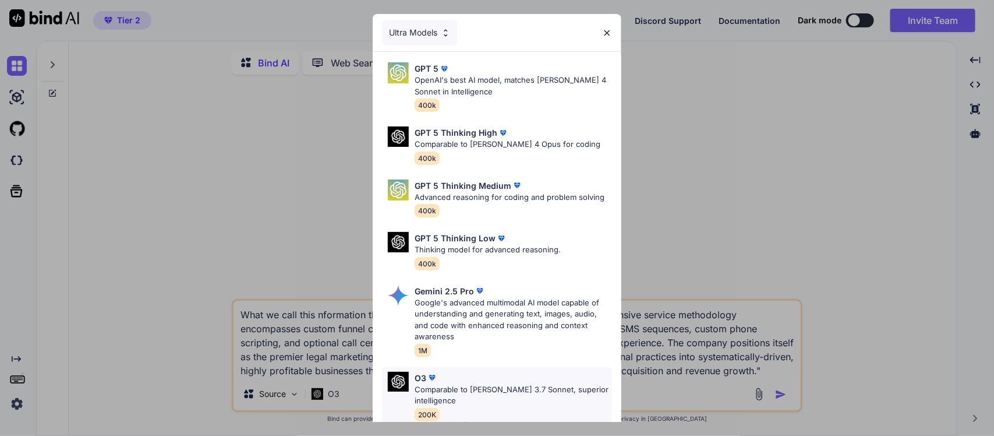
click at [542, 380] on div "O3 Comparable to Claude 3.7 Sonnet, superior intelligence 200K" at bounding box center [497, 396] width 230 height 58
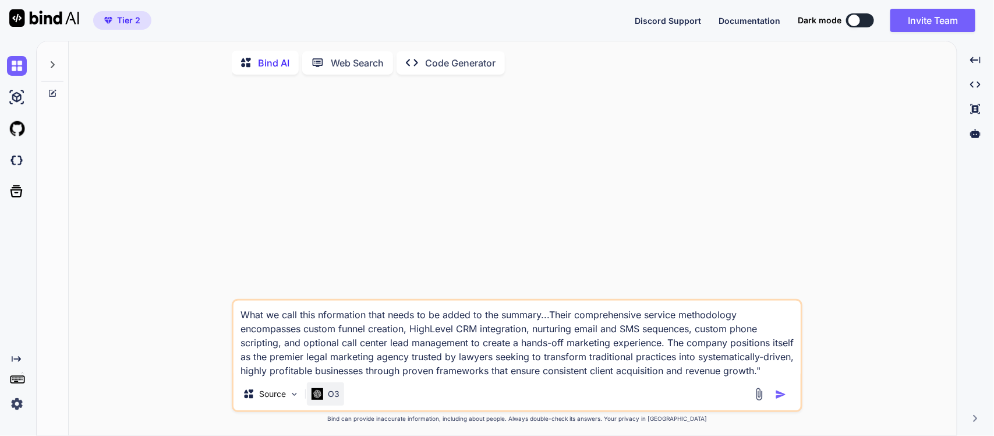
click at [328, 397] on p "O3" at bounding box center [334, 394] width 12 height 12
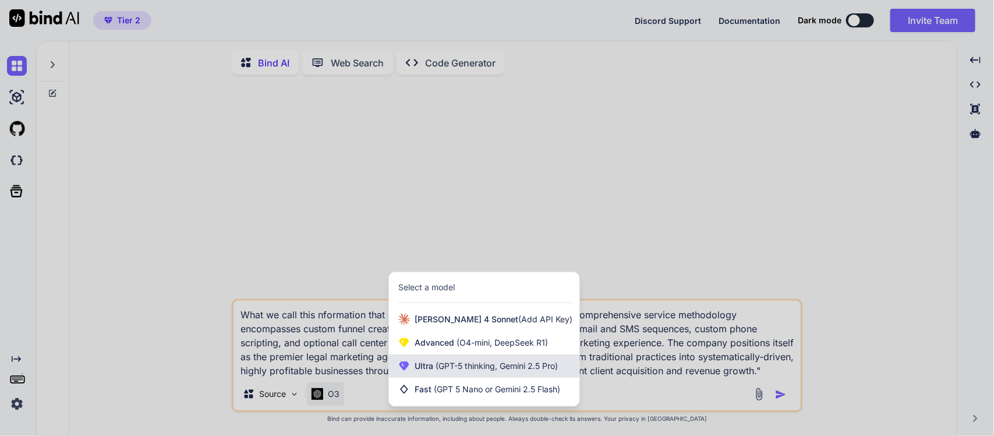
click at [455, 368] on span "(GPT-5 thinking, Gemini 2.5 Pro)" at bounding box center [495, 366] width 125 height 10
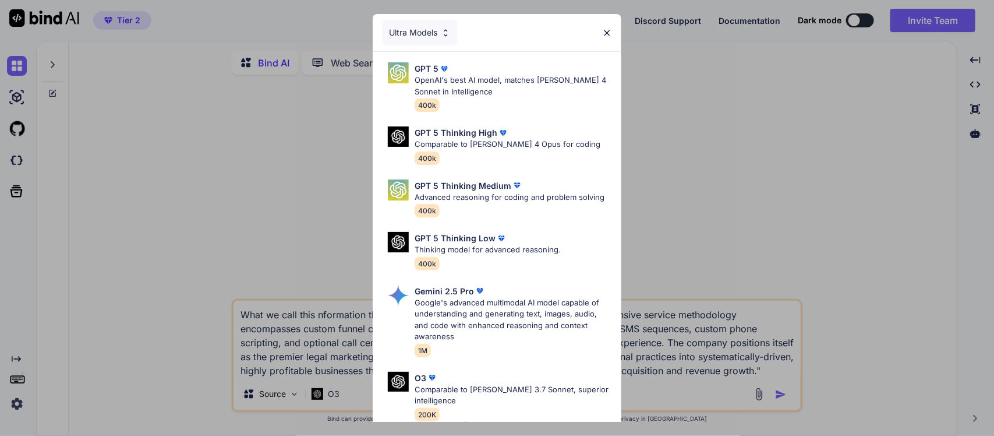
click at [487, 36] on div "Ultra Models" at bounding box center [497, 32] width 249 height 37
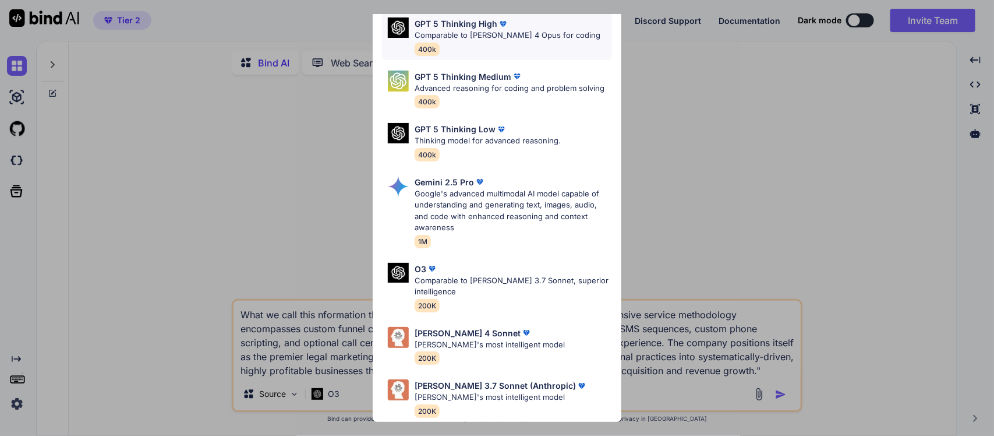
scroll to position [130, 0]
click at [504, 327] on div "Claude 4 Sonnet" at bounding box center [490, 333] width 150 height 12
type textarea "x"
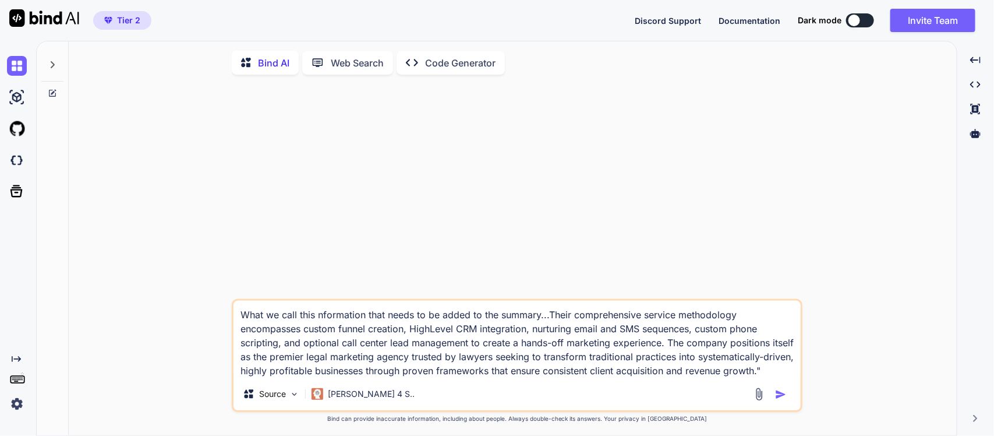
click at [489, 342] on textarea "What we call this nformation that needs to be added to the summary...Their comp…" at bounding box center [517, 339] width 567 height 77
type textarea "x"
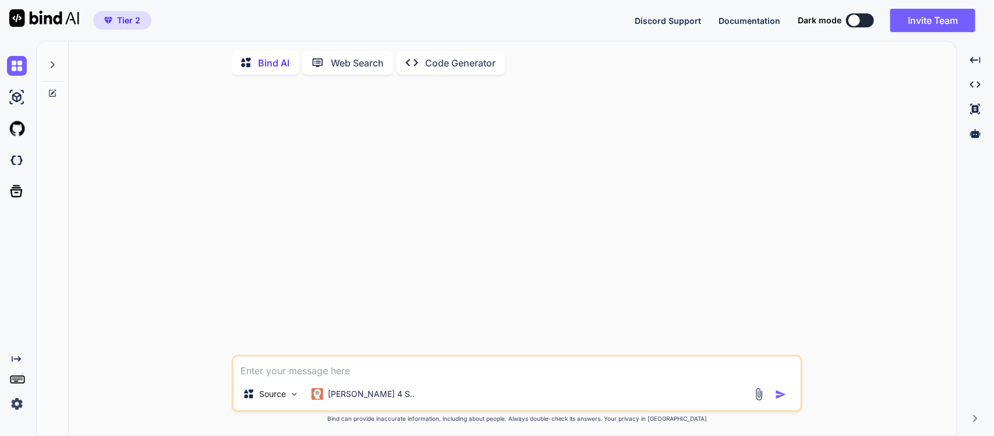
click at [376, 367] on textarea at bounding box center [517, 366] width 567 height 21
paste textarea """" Enhanced Business Content Summarizer Advanced sentence flow enhancement wit…"
type textarea "please review this code...""" Enhanced Business Content Summarizer Advanced sen…"
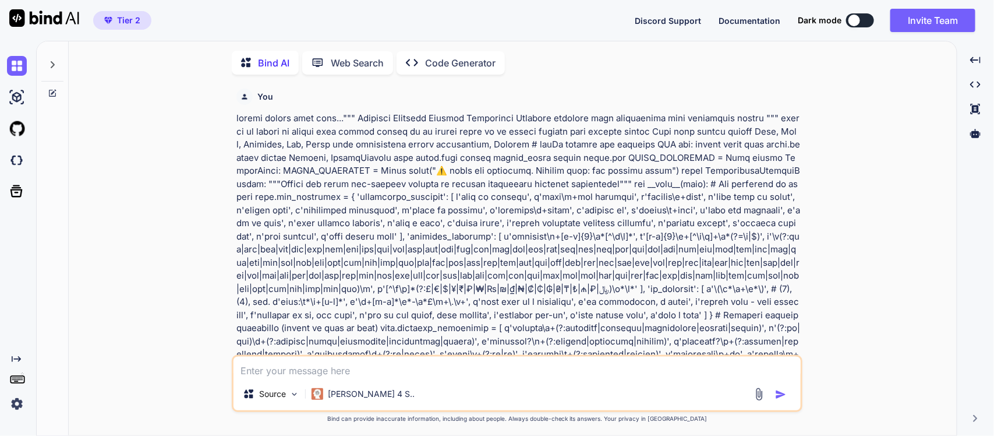
scroll to position [5, 0]
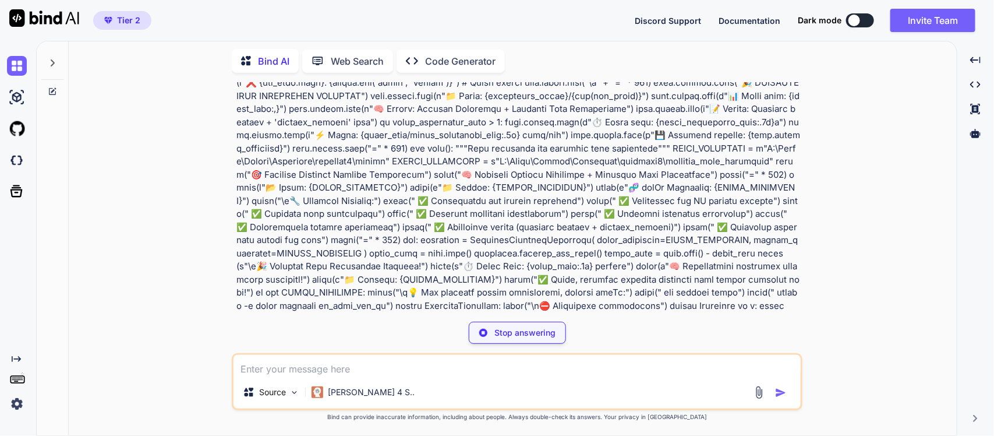
scroll to position [2262, 0]
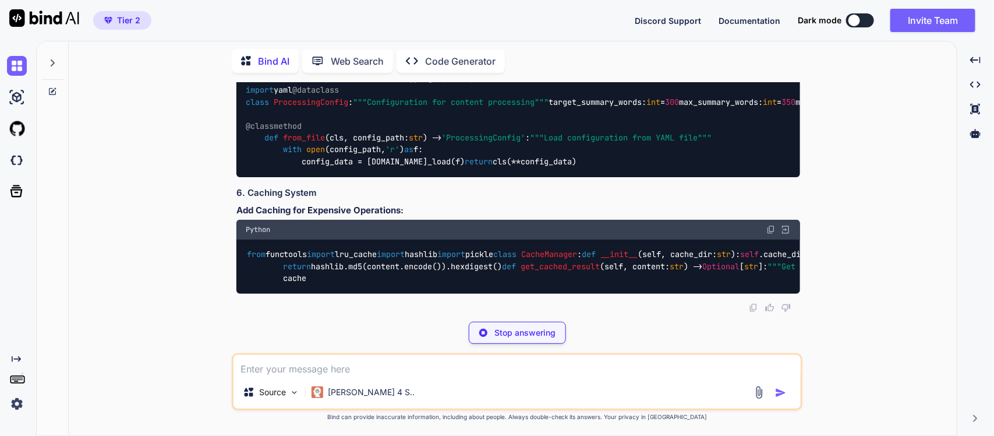
scroll to position [5035, 0]
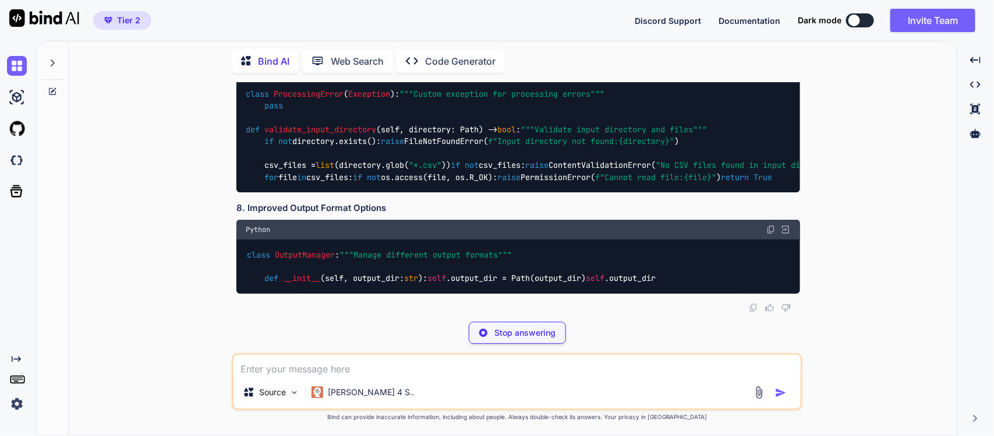
click at [185, 226] on div "You Bind AI This is a comprehensive business content processing system! I'll pr…" at bounding box center [517, 258] width 879 height 353
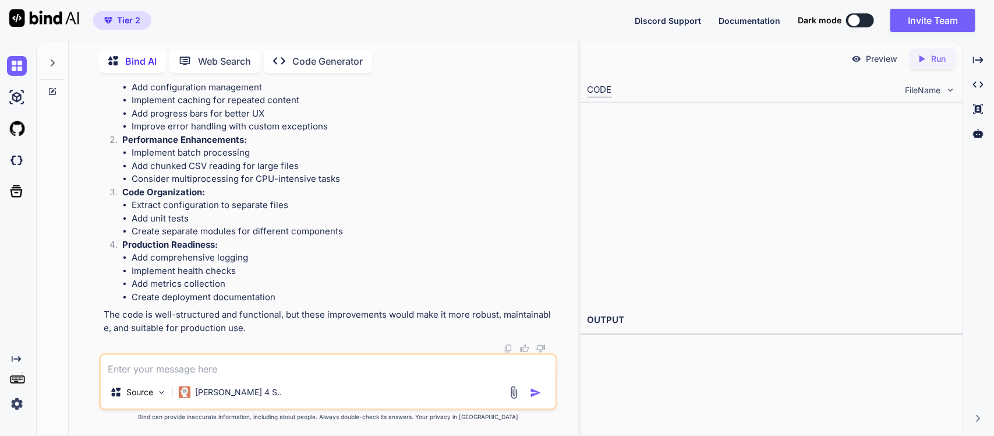
scroll to position [6856, 0]
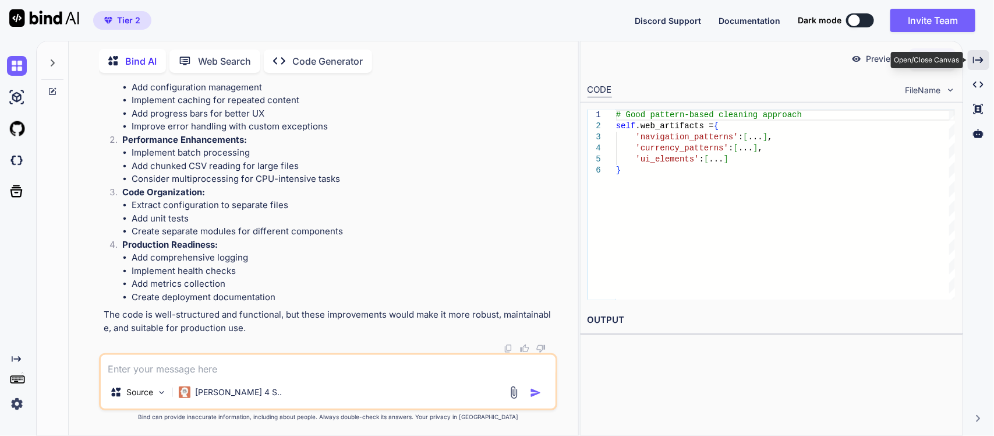
click at [985, 62] on div "Created with Pixso." at bounding box center [979, 60] width 22 height 20
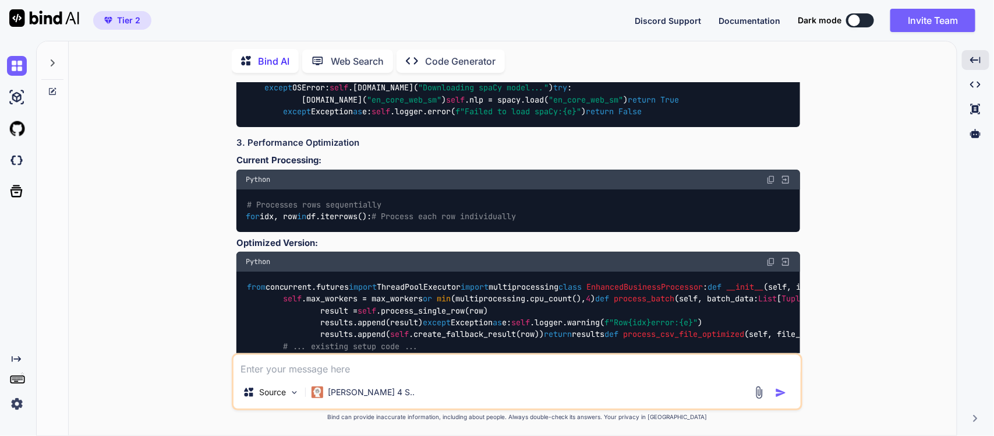
scroll to position [3166, 0]
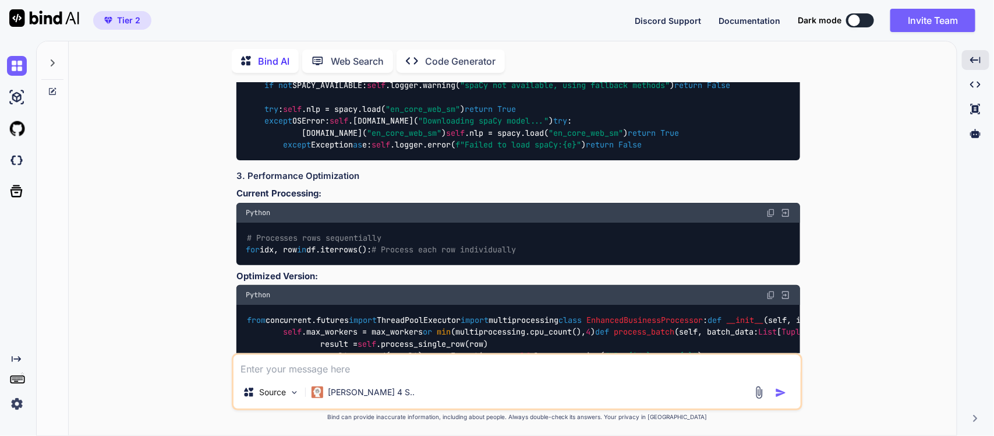
click at [404, 367] on textarea at bounding box center [517, 365] width 567 height 21
paste textarea "site info 7FigureLaw Resources Sales Training Case Study Video 7FigureCoaching …"
type textarea "site info 7FigureLaw Resources Sales Training Case Study Video 7FigureCoaching …"
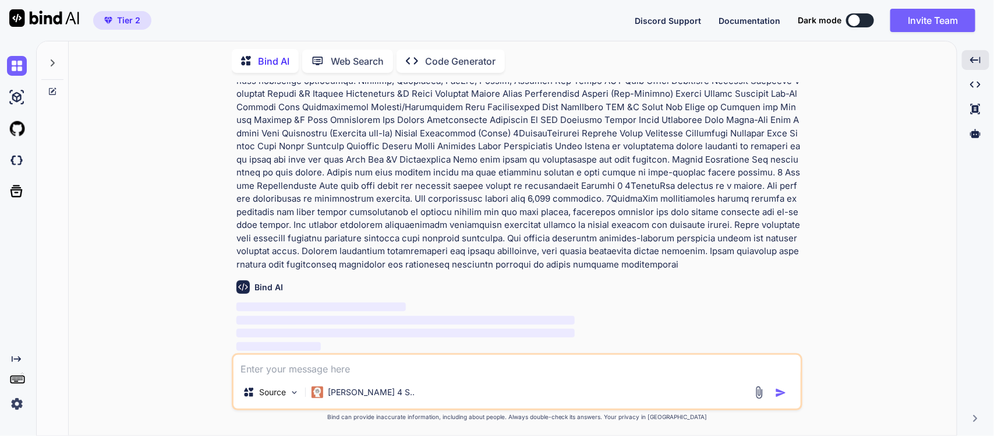
scroll to position [6874, 0]
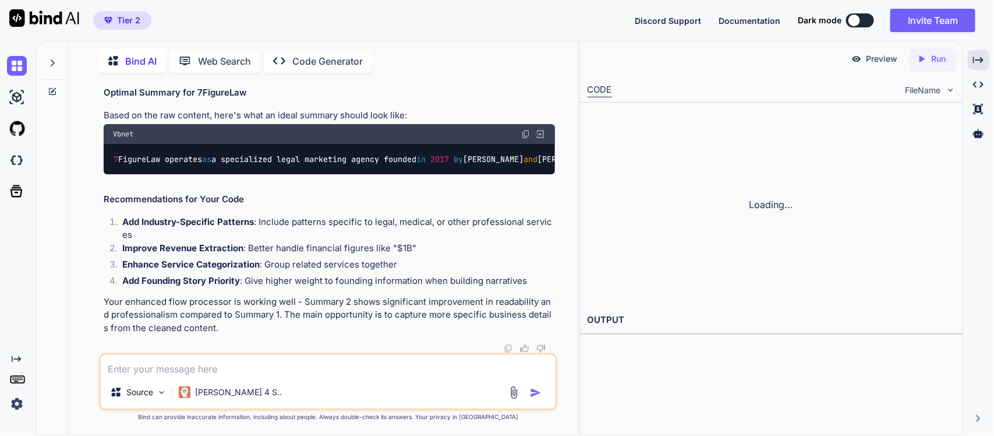
scroll to position [8604, 0]
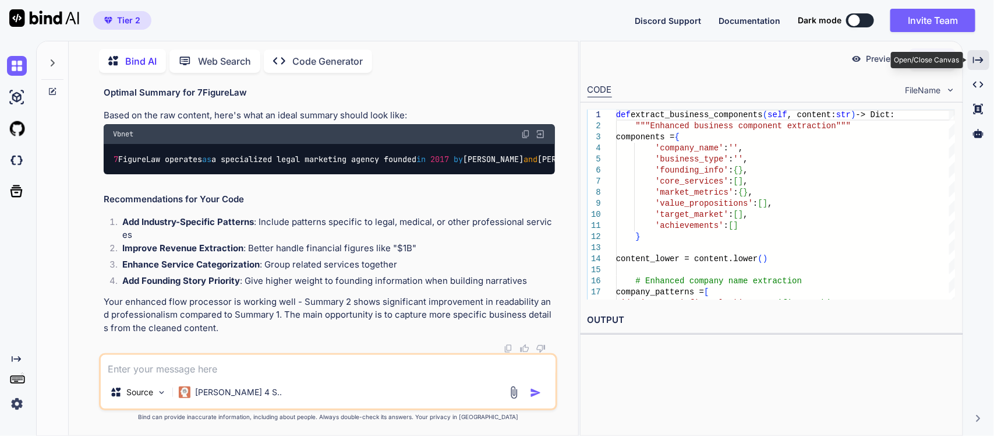
click at [974, 59] on icon "Created with Pixso." at bounding box center [978, 60] width 10 height 10
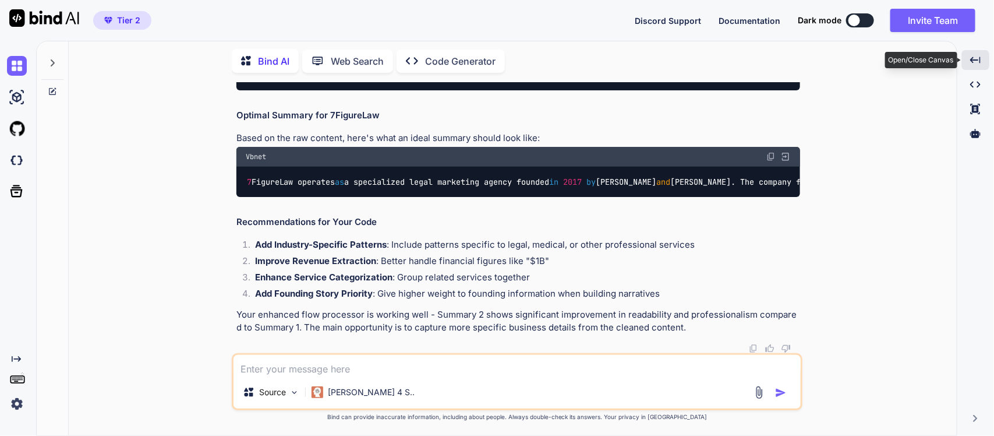
scroll to position [7806, 0]
click at [267, 371] on textarea at bounding box center [517, 365] width 567 height 21
paste textarea "I am looking for this information Their comprehensive service methodology encom…"
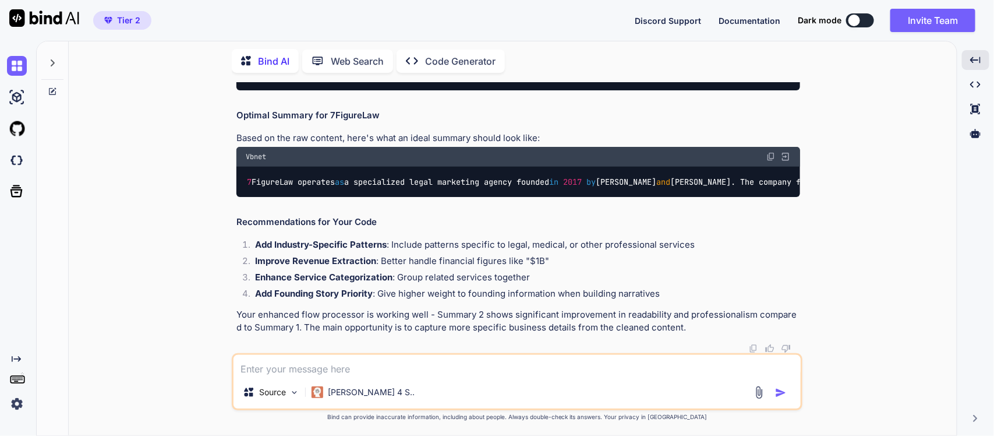
type textarea "I am looking for this information Their comprehensive service methodology encom…"
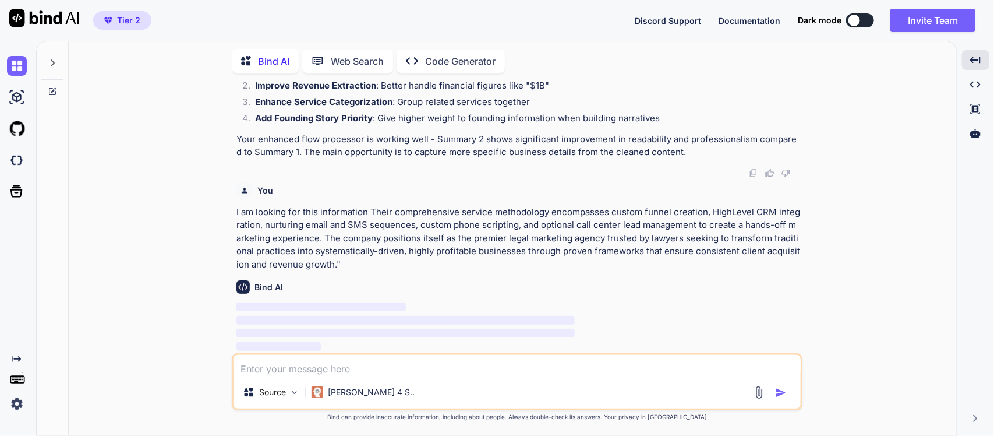
scroll to position [9230, 0]
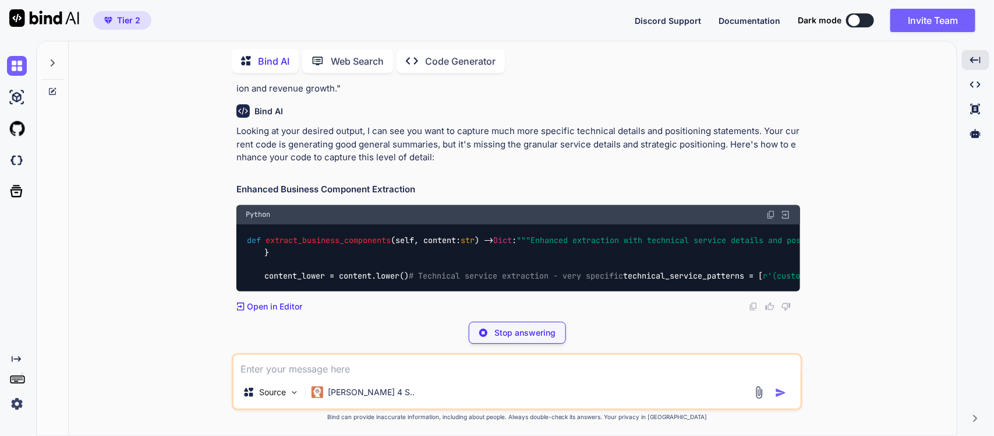
click at [329, 164] on p "Looking at your desired output, I can see you want to capture much more specifi…" at bounding box center [518, 145] width 564 height 40
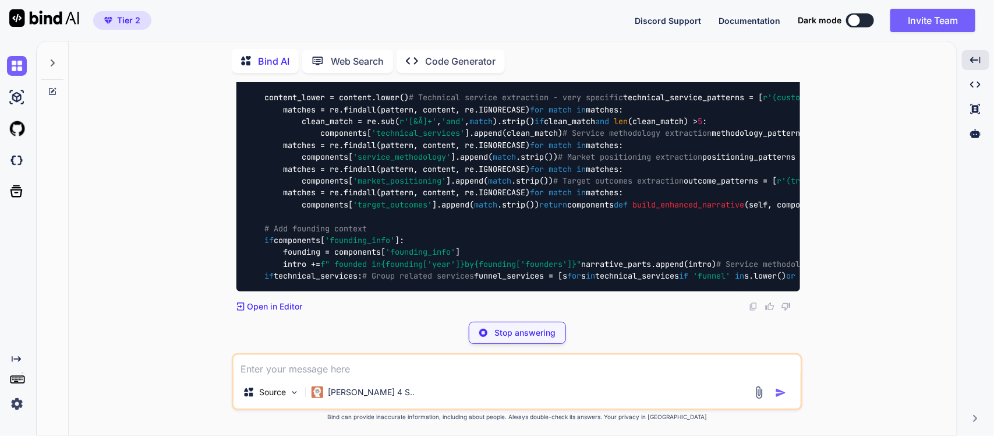
scroll to position [10654, 0]
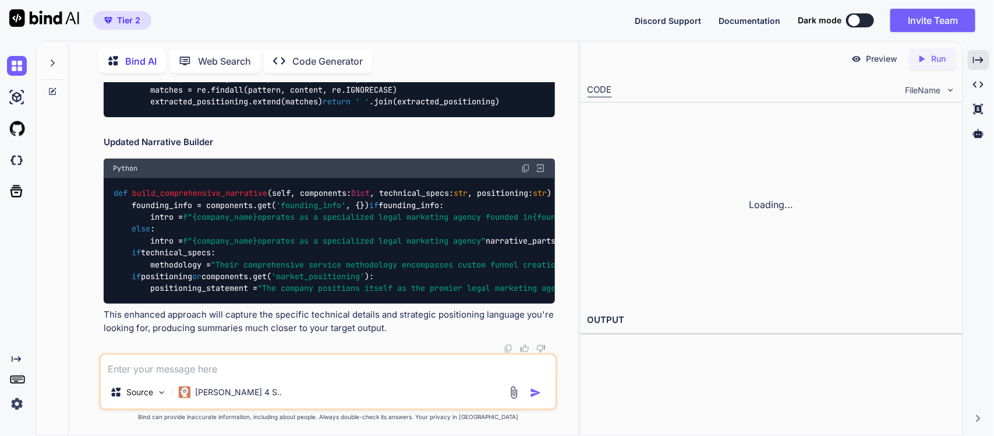
scroll to position [12384, 0]
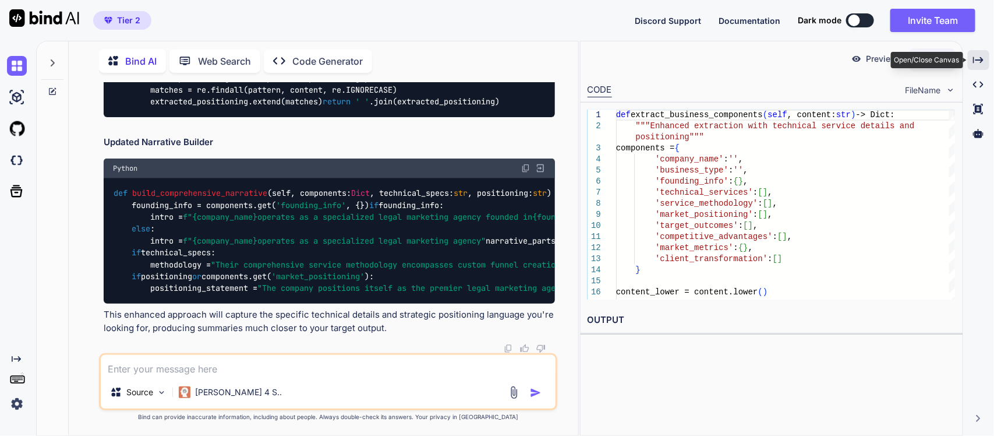
click at [979, 55] on icon "Created with Pixso." at bounding box center [978, 60] width 10 height 10
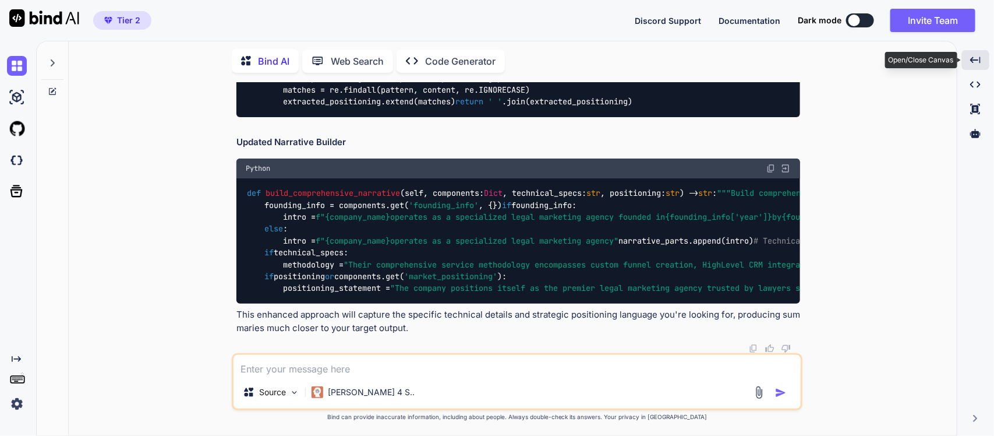
scroll to position [11528, 0]
click at [391, 373] on textarea at bounding box center [517, 365] width 567 height 21
type textarea "B"
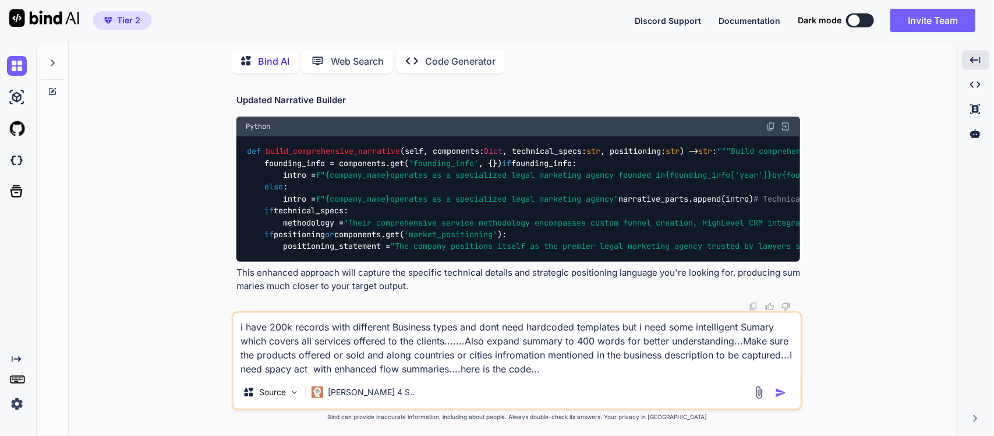
paste textarea """" Enhanced Business Content Summarizer Advanced sentence flow enhancement wit…"
type textarea "i have 200k records with different Business types and dont need hardcoded templ…"
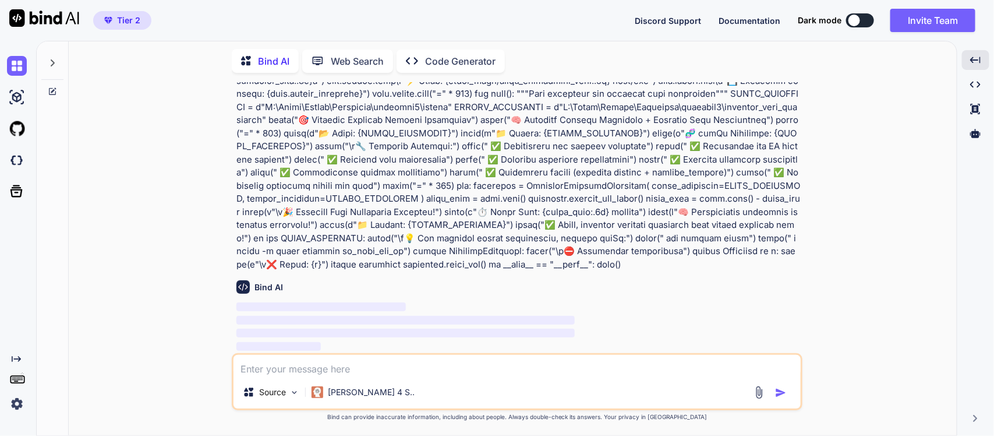
scroll to position [12606, 0]
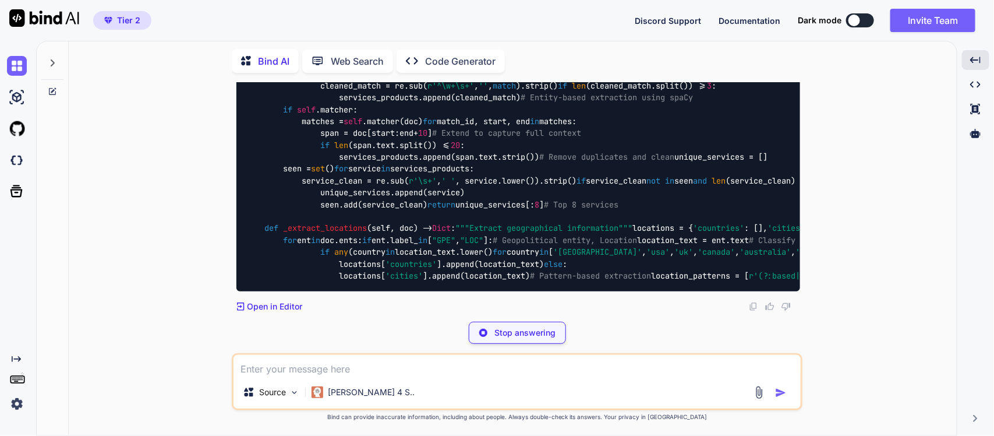
scroll to position [15401, 0]
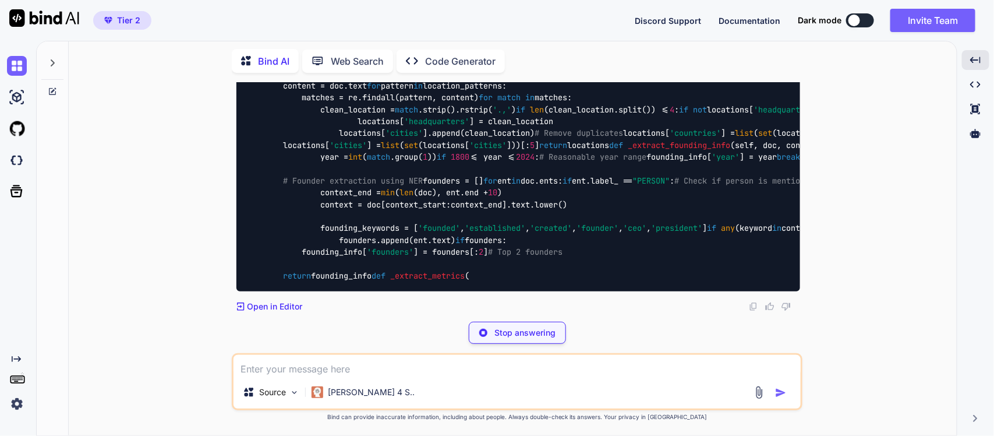
scroll to position [15139, 0]
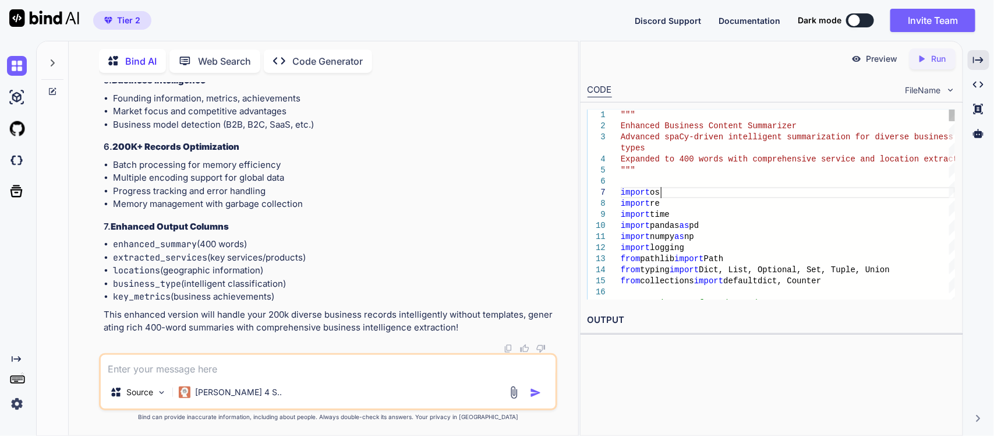
scroll to position [0, 0]
type textarea """" Enhanced Business Content Summarizer Advanced spaCy-driven intelligent summ…"
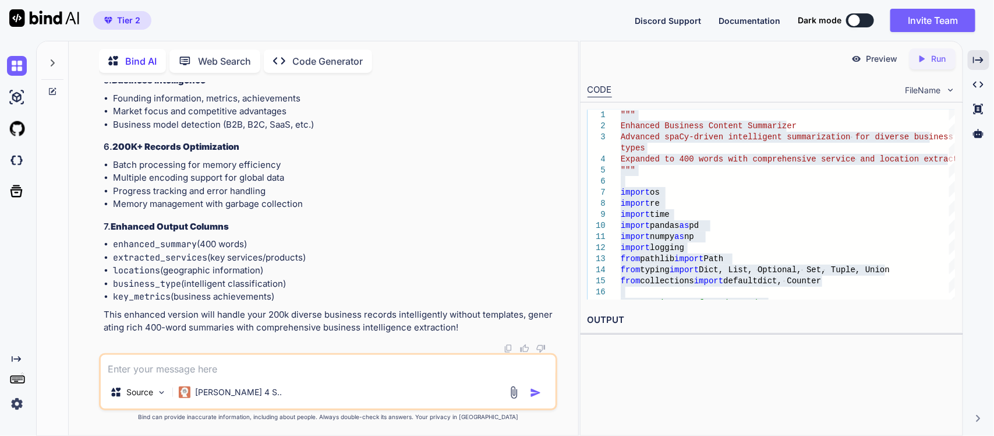
click at [310, 370] on textarea at bounding box center [328, 365] width 455 height 21
paste textarea "C:\Users\Venkat\PyCharmMiscProject\.venv\Scripts\python.exe C:\Users\Venkat\PyC…"
type textarea "C:\Users\Venkat\PyCharmMiscProject\.venv\Scripts\python.exe C:\Users\Venkat\PyC…"
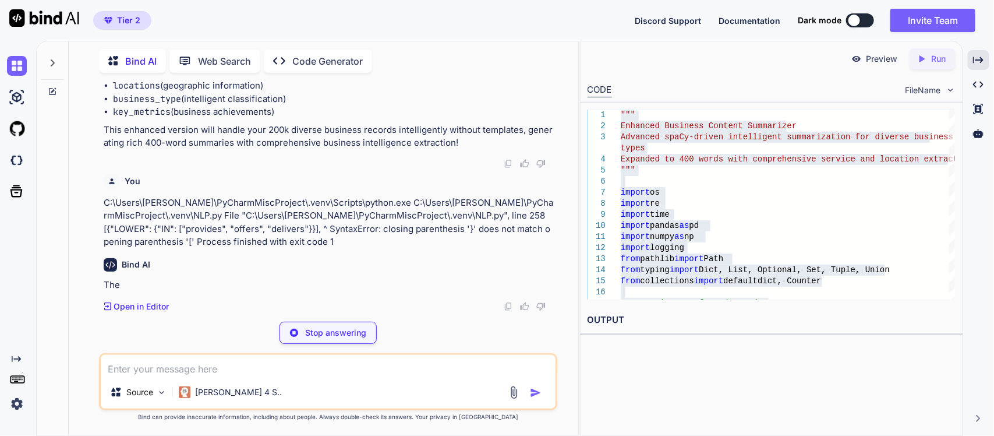
scroll to position [31027, 0]
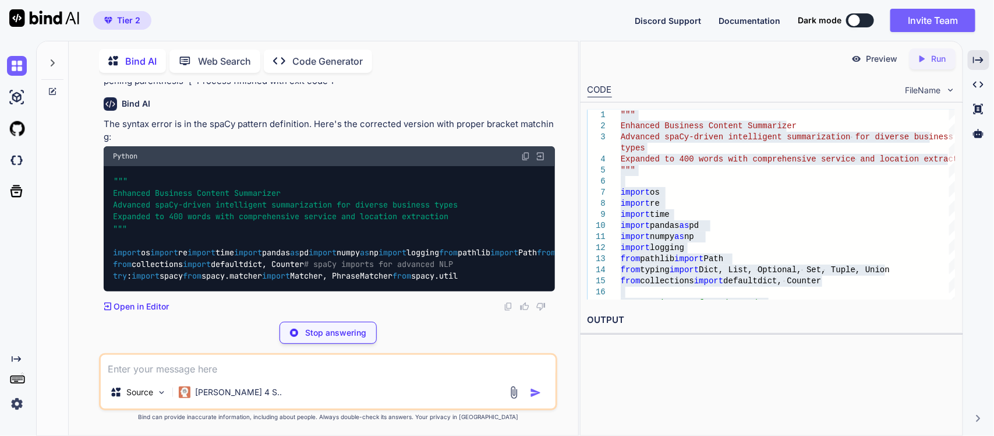
click at [359, 274] on div "Bind AI The syntax error is in the spaCy pattern definition. Here's the correct…" at bounding box center [330, 200] width 452 height 225
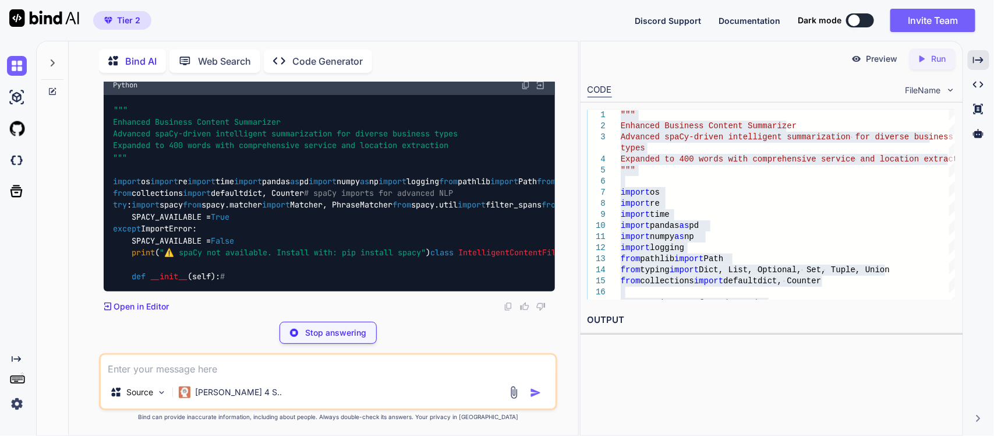
scroll to position [31260, 0]
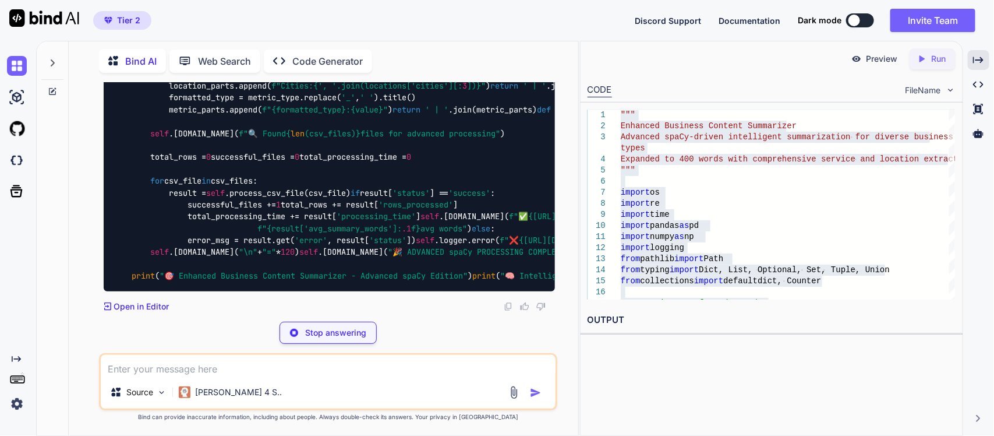
scroll to position [36881, 0]
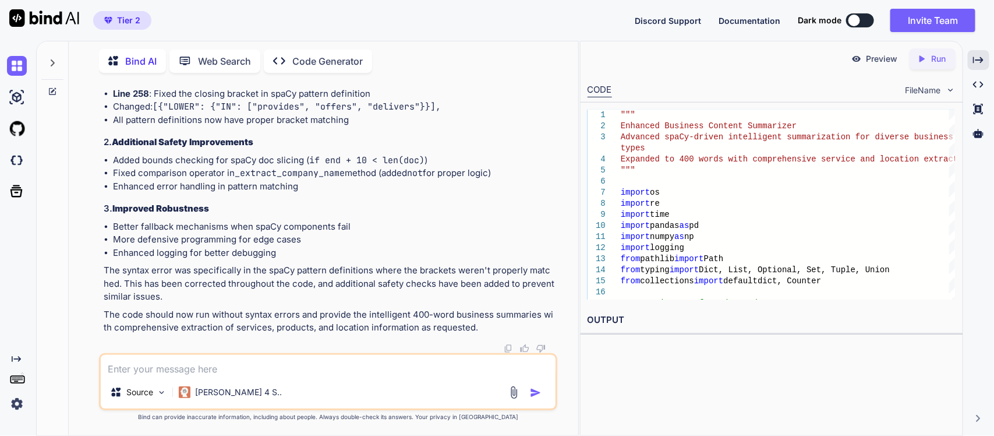
scroll to position [31207, 0]
click at [281, 372] on textarea at bounding box center [328, 365] width 455 height 21
type textarea "The codehas summarize only site info column text and relavancy content should b…"
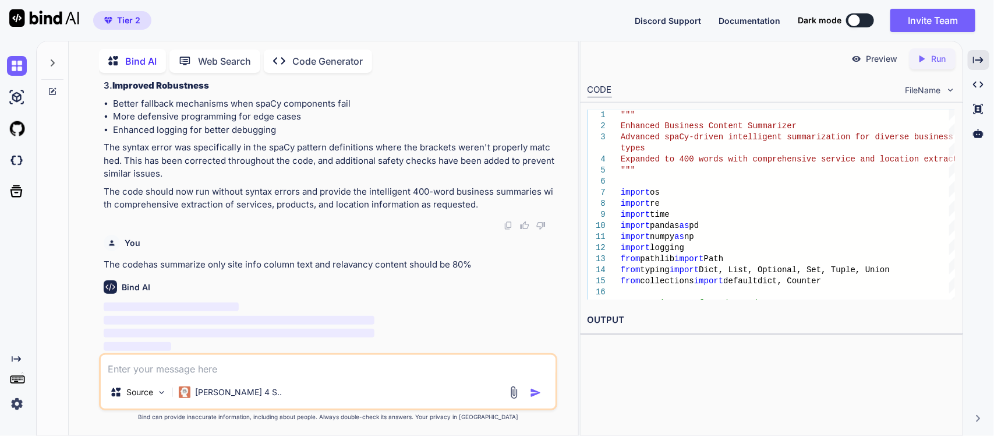
scroll to position [45396, 0]
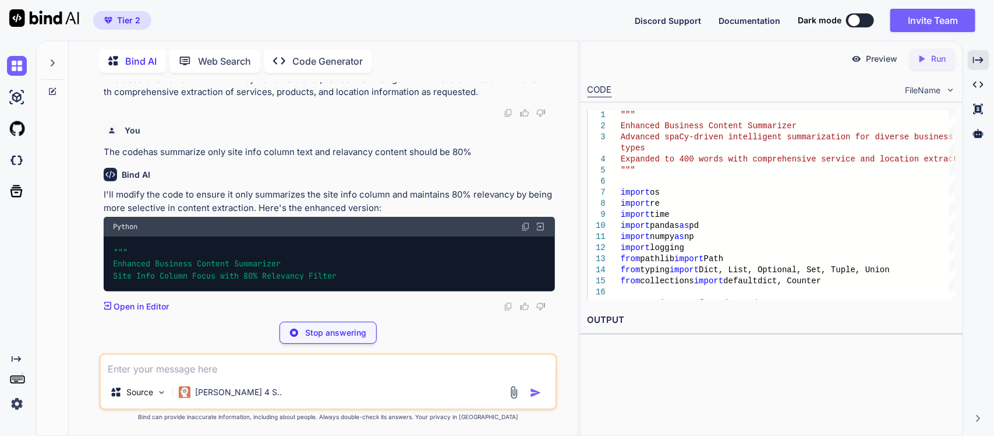
click at [260, 214] on p "I'll modify the code to ensure it only summarizes the site info column and main…" at bounding box center [330, 201] width 452 height 26
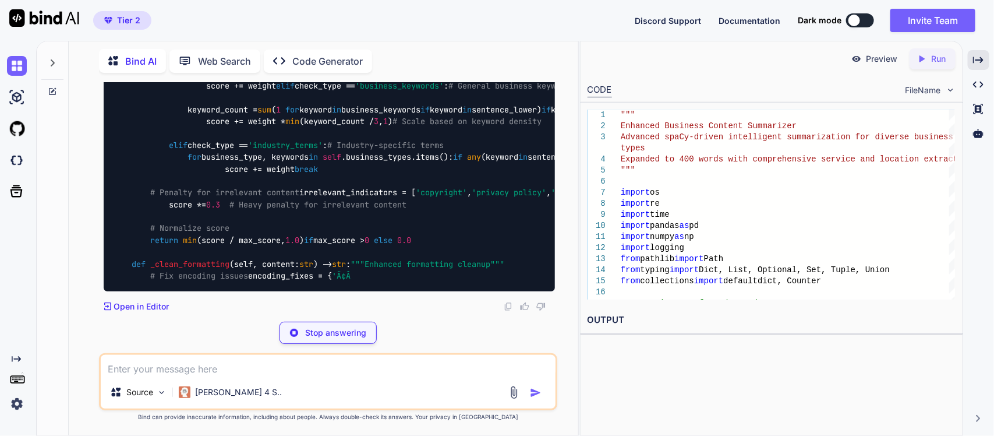
scroll to position [49653, 0]
